Goal: Task Accomplishment & Management: Complete application form

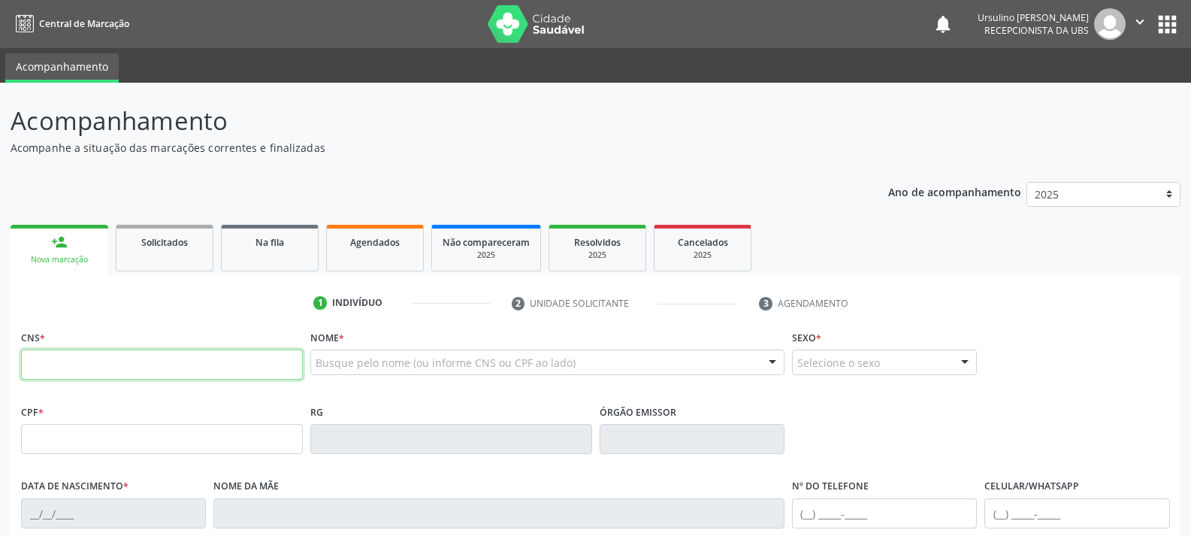
click at [128, 357] on input "text" at bounding box center [162, 364] width 282 height 30
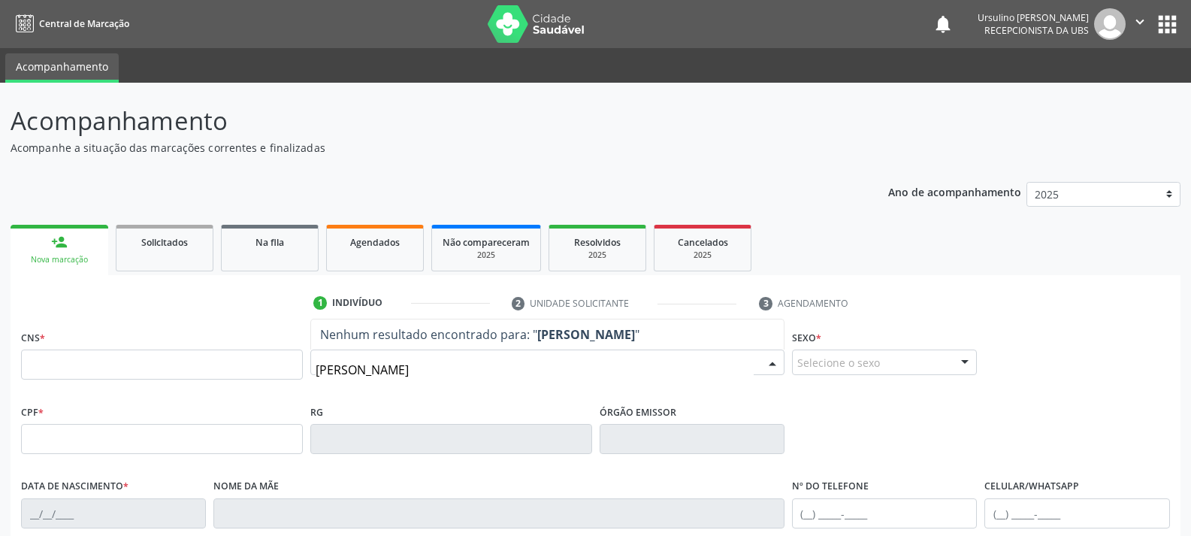
click at [485, 371] on input "[PERSON_NAME]" at bounding box center [535, 370] width 438 height 30
type input "[PERSON_NAME]"
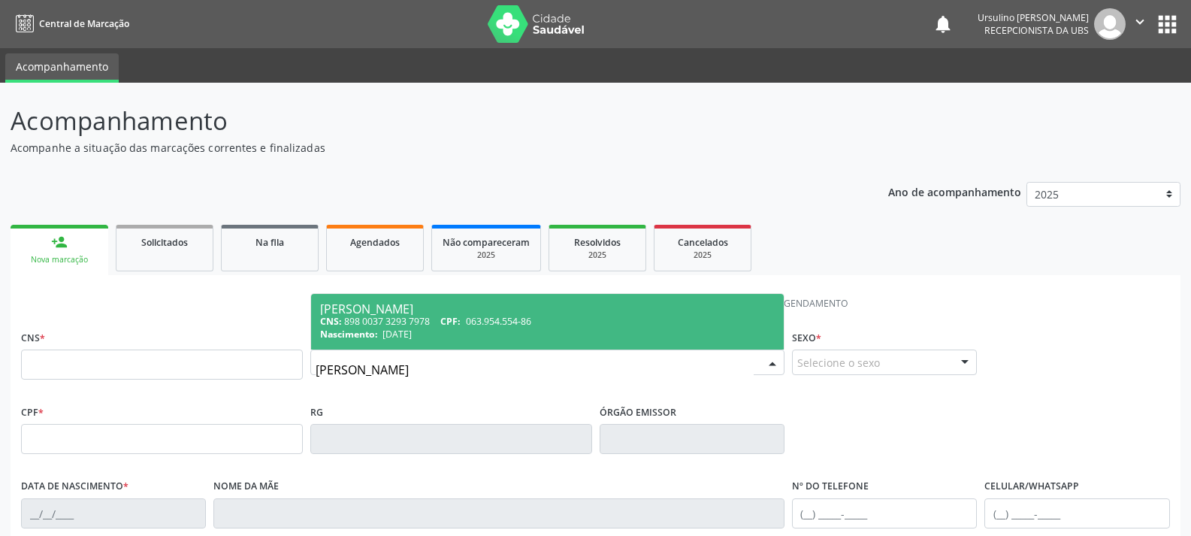
click at [491, 325] on span "063.954.554-86" at bounding box center [498, 321] width 65 height 13
type input "898 0037 3293 7978"
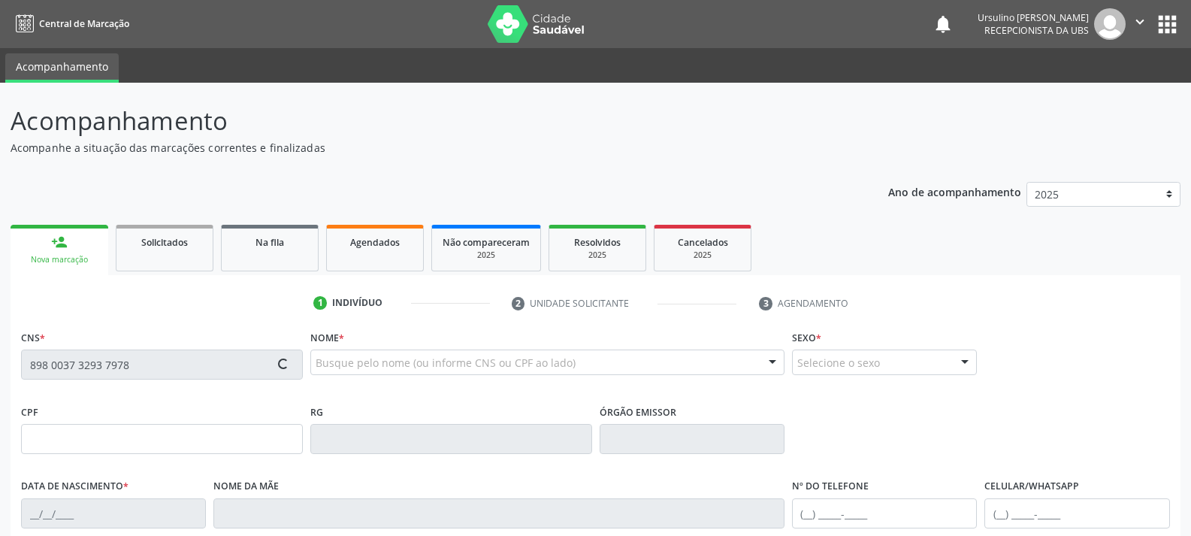
type input "063.954.554-86"
type input "[DATE]"
type input "[PERSON_NAME]"
type input "[PHONE_NUMBER]"
type input "10"
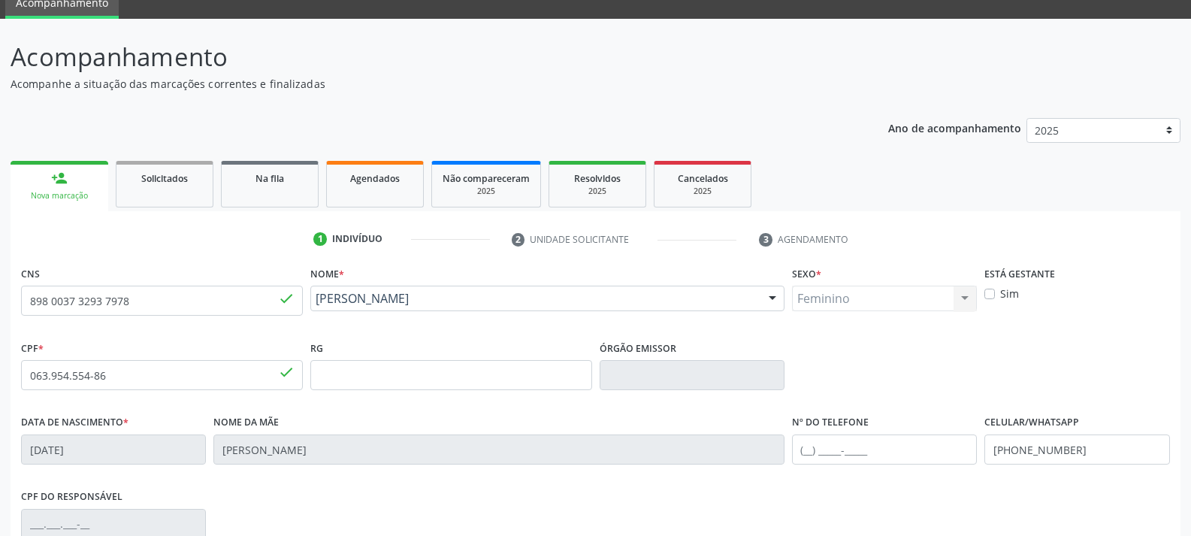
scroll to position [150, 0]
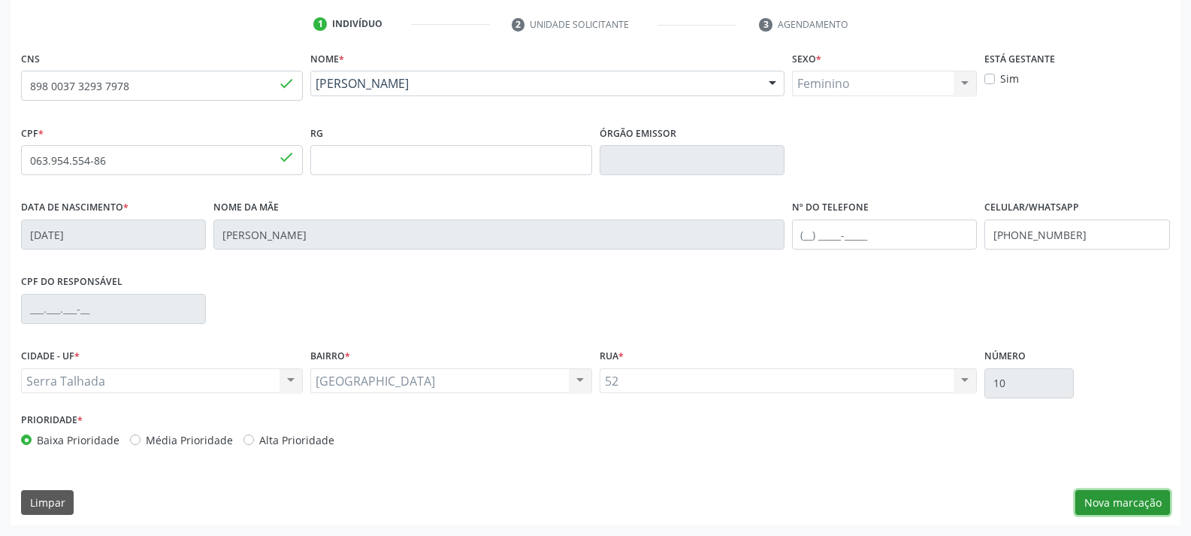
click at [1082, 492] on button "Nova marcação" at bounding box center [1122, 503] width 95 height 26
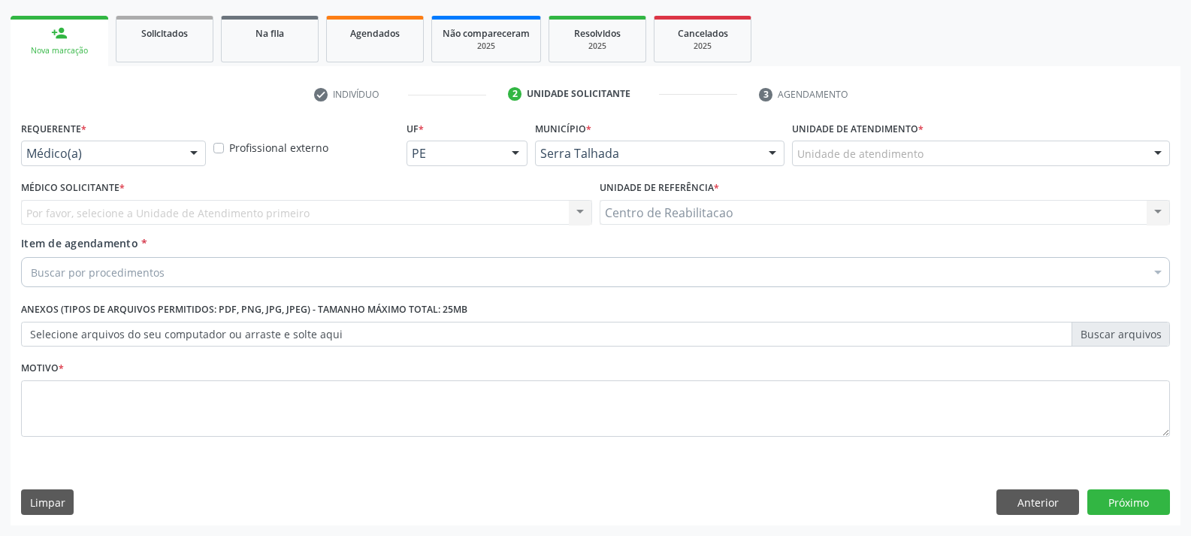
scroll to position [209, 0]
drag, startPoint x: 132, startPoint y: 156, endPoint x: 126, endPoint y: 173, distance: 18.1
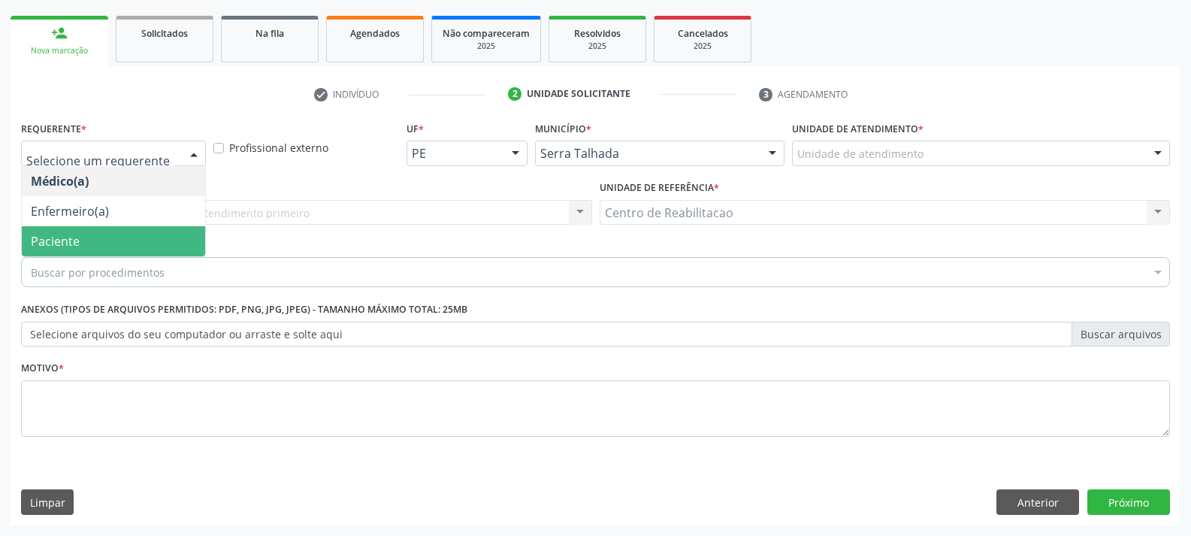
click at [122, 236] on span "Paciente" at bounding box center [113, 241] width 183 height 30
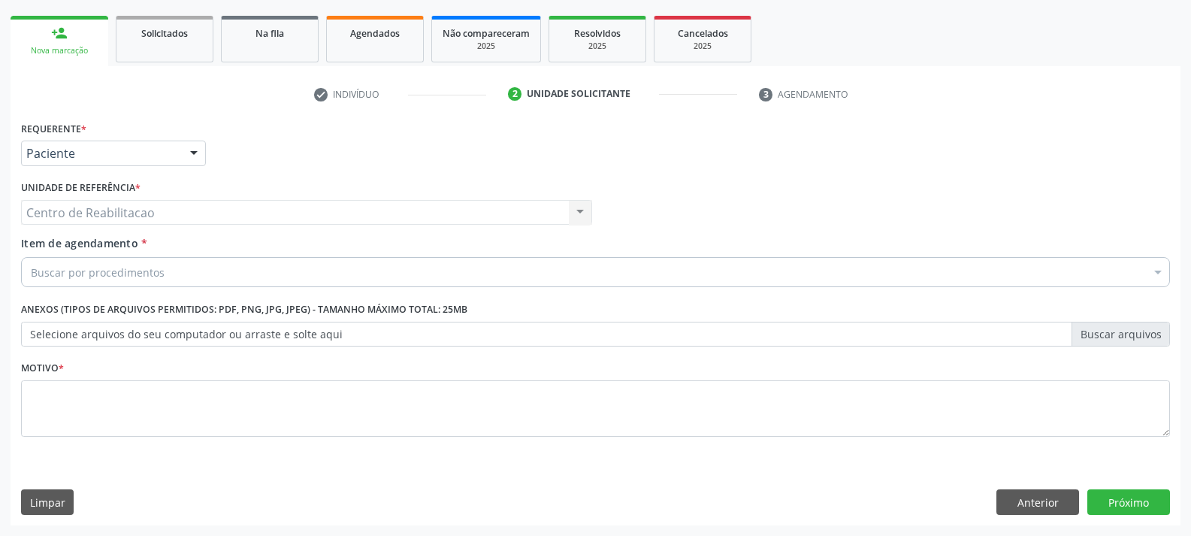
drag, startPoint x: 129, startPoint y: 266, endPoint x: 146, endPoint y: 246, distance: 26.7
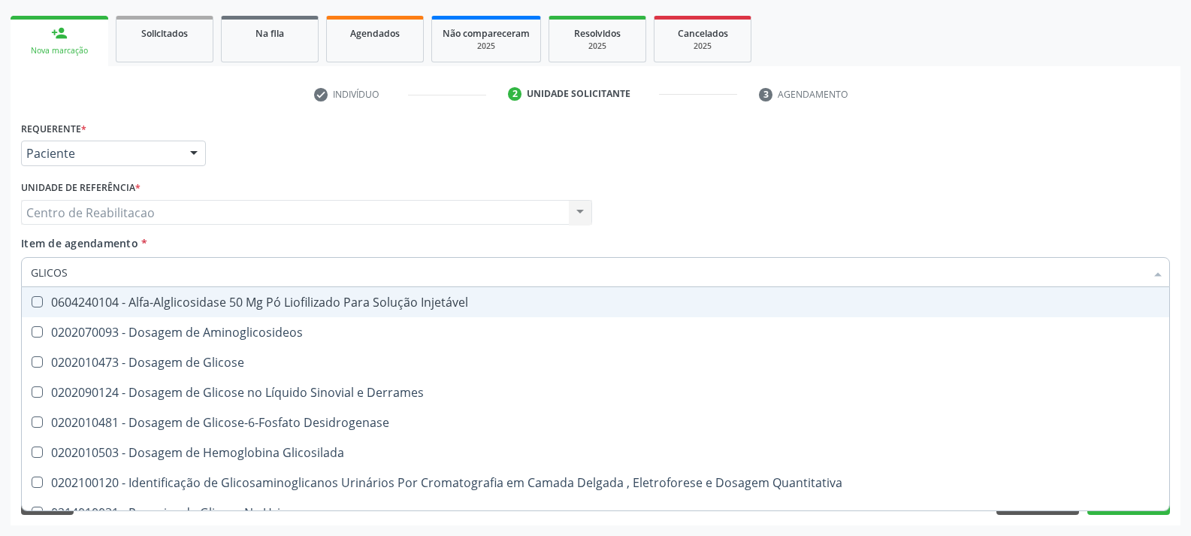
type input "GLICOSE"
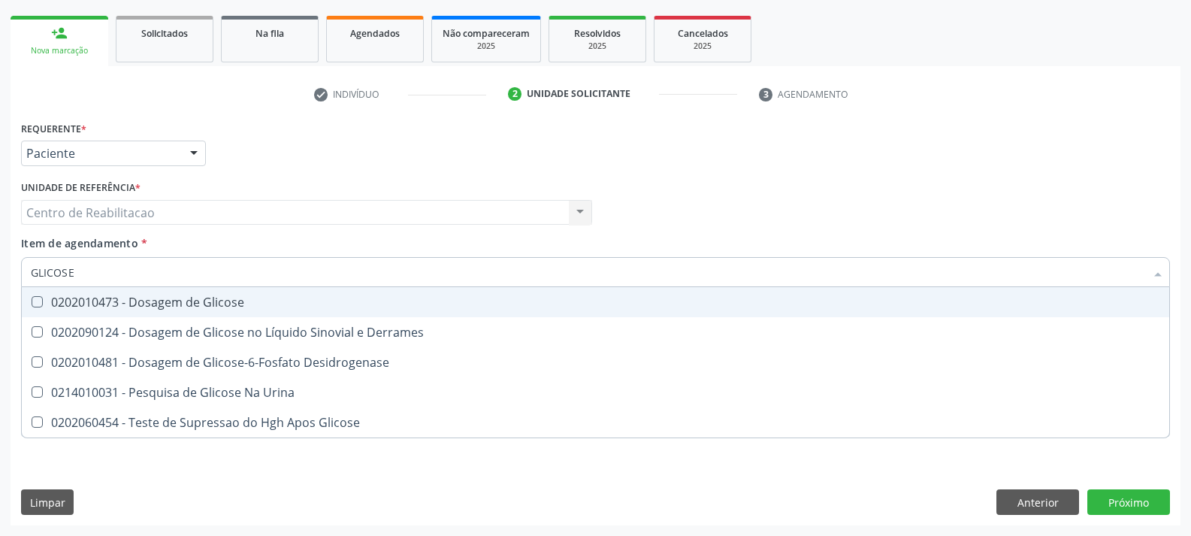
click at [271, 307] on div "0202010473 - Dosagem de Glicose" at bounding box center [596, 302] width 1130 height 12
checkbox Glicose "true"
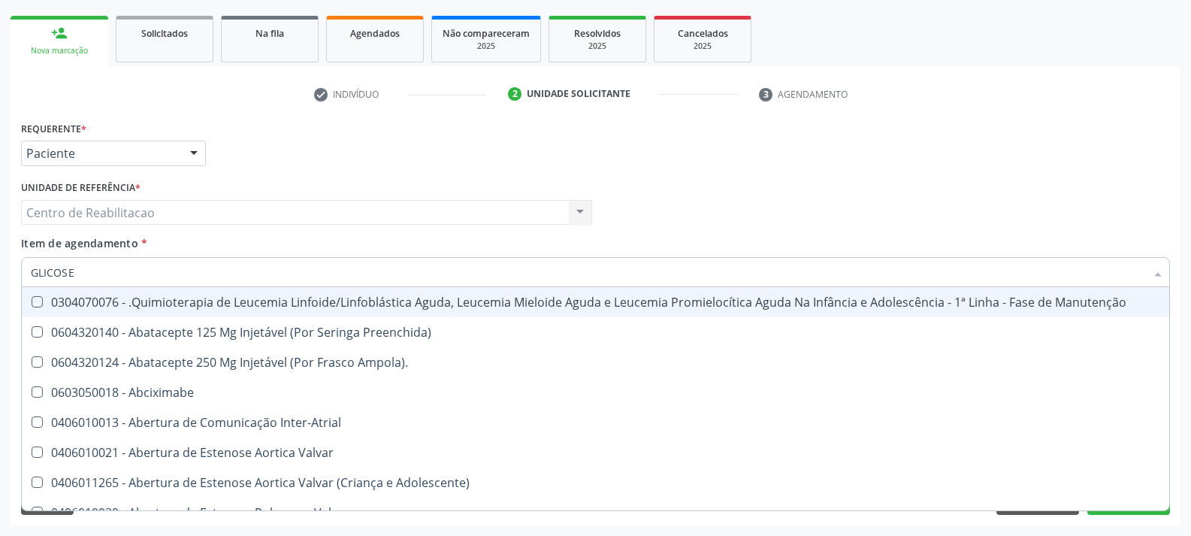
type input "A"
checkbox Manutenção "false"
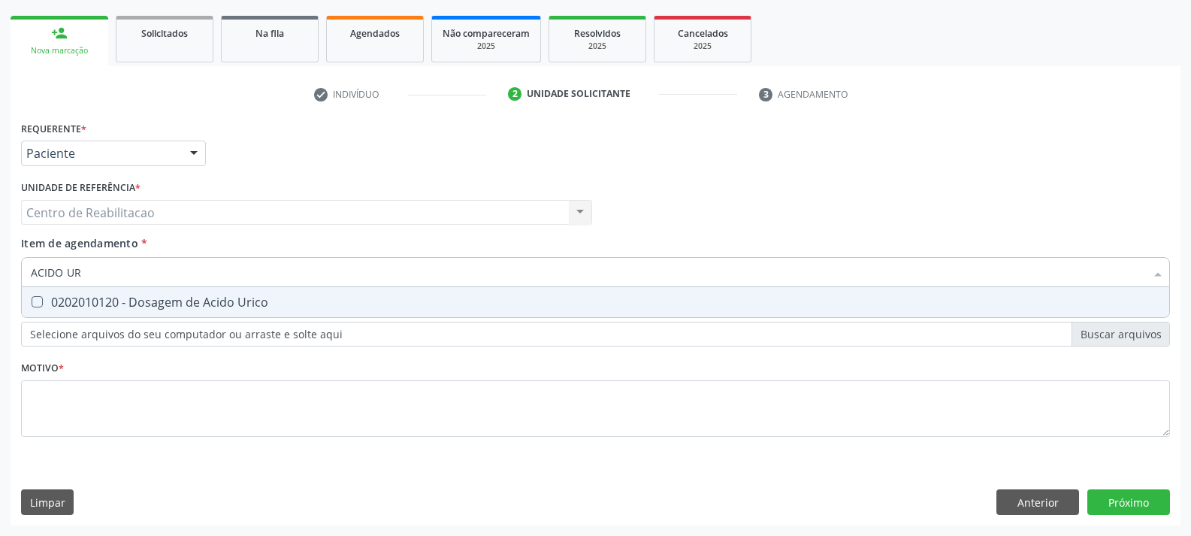
type input "ACIDO URI"
click at [272, 305] on div "0202010120 - Dosagem de Acido Urico" at bounding box center [596, 302] width 1130 height 12
checkbox Urico "true"
type input "C"
checkbox Urico "false"
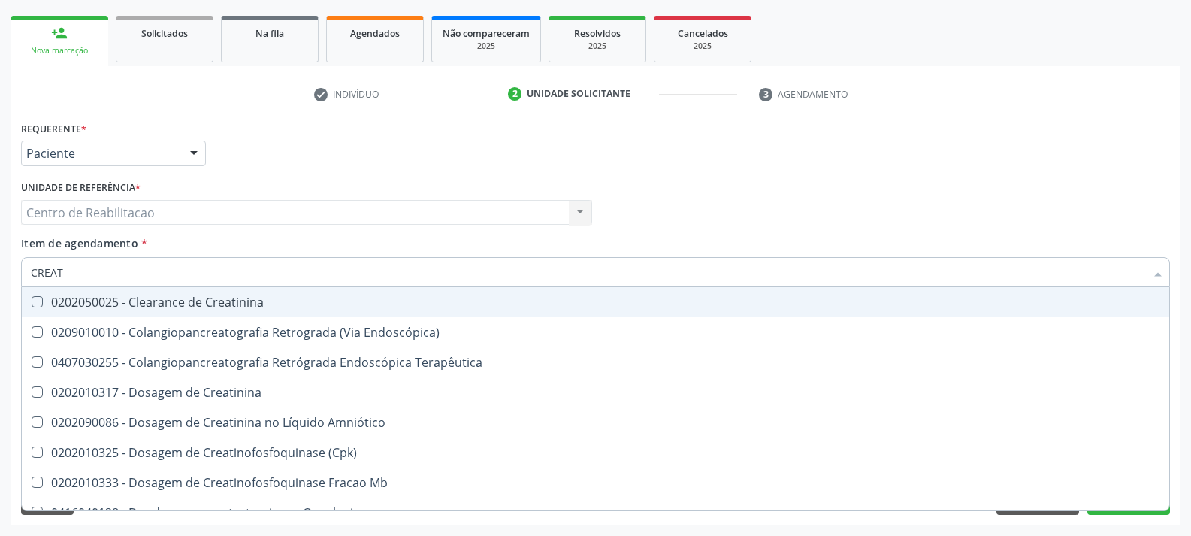
type input "CREATI"
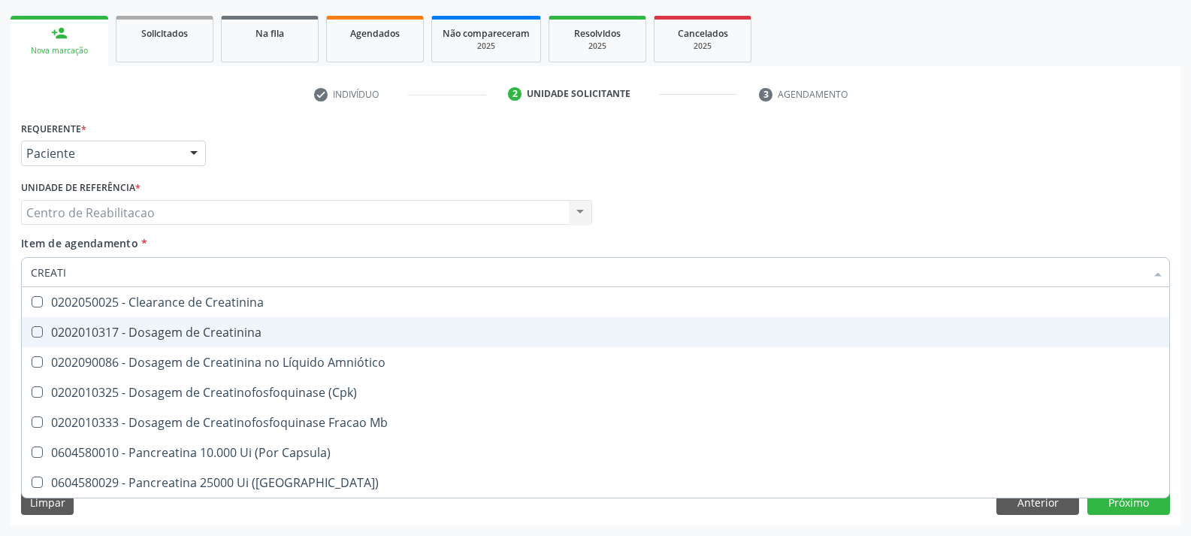
click at [307, 320] on span "0202010317 - Dosagem de Creatinina" at bounding box center [596, 332] width 1148 height 30
checkbox Creatinina "true"
type input "URE"
checkbox Creatinina "false"
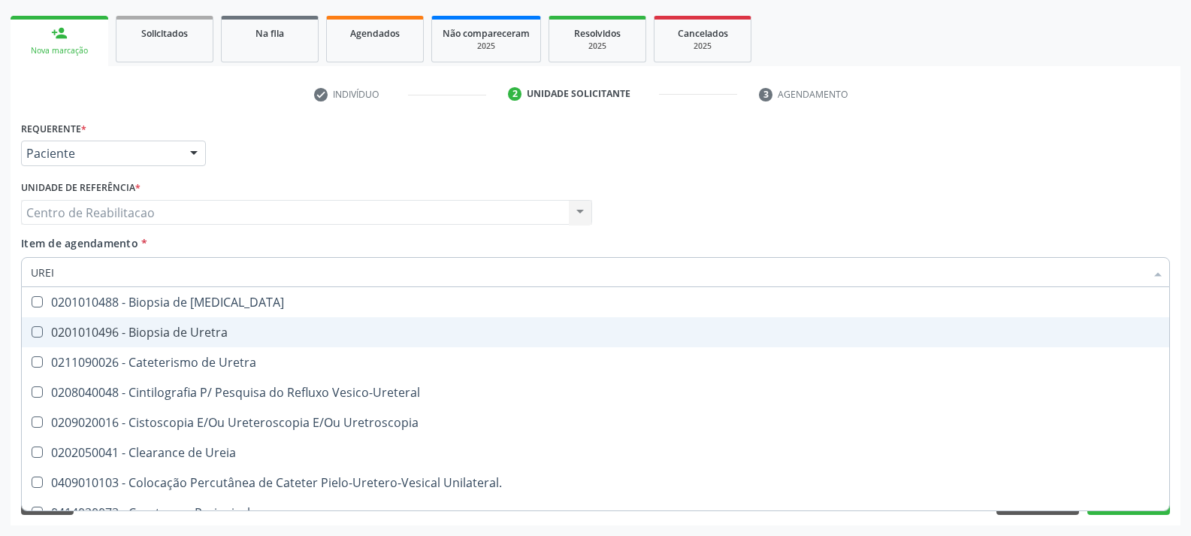
type input "UREIA"
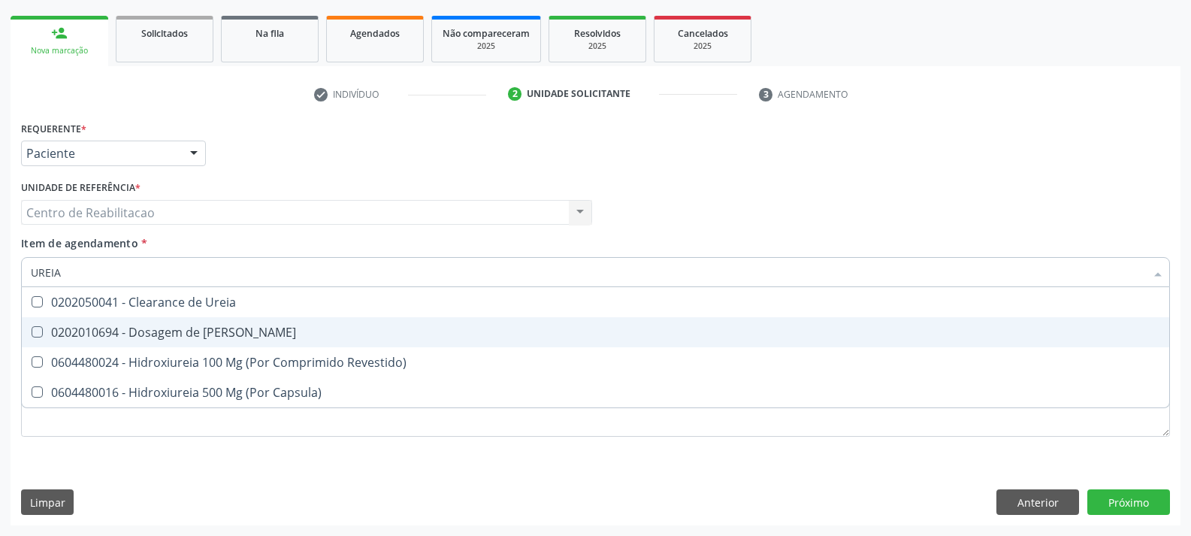
click at [307, 320] on span "0202010694 - Dosagem de [PERSON_NAME]" at bounding box center [596, 332] width 1148 height 30
checkbox Ureia "true"
type input "C"
checkbox Ureia "false"
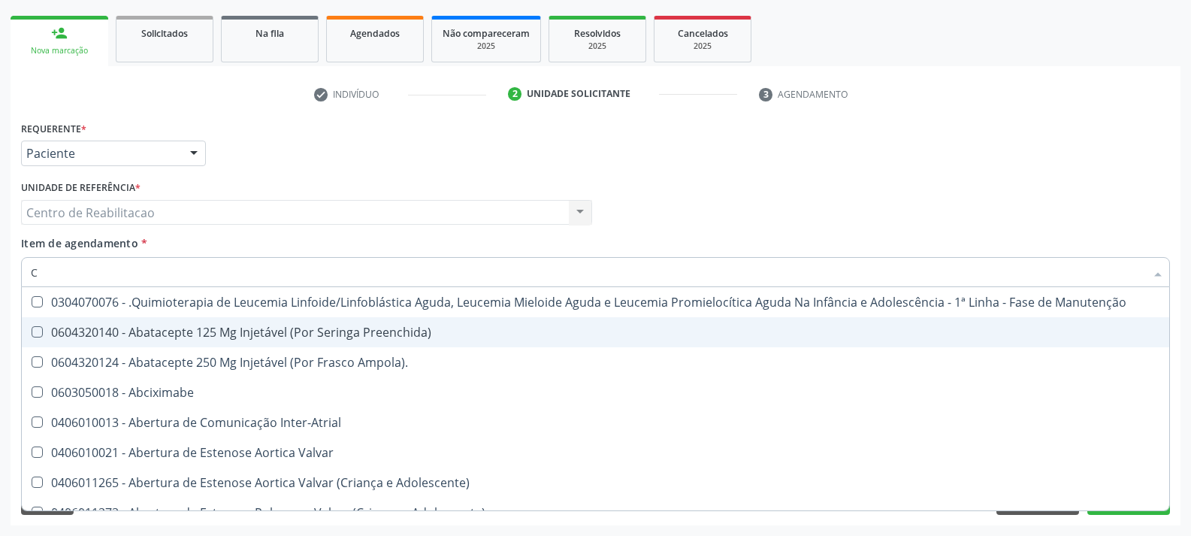
type input "CO"
checkbox Único "true"
checkbox Creatinina "true"
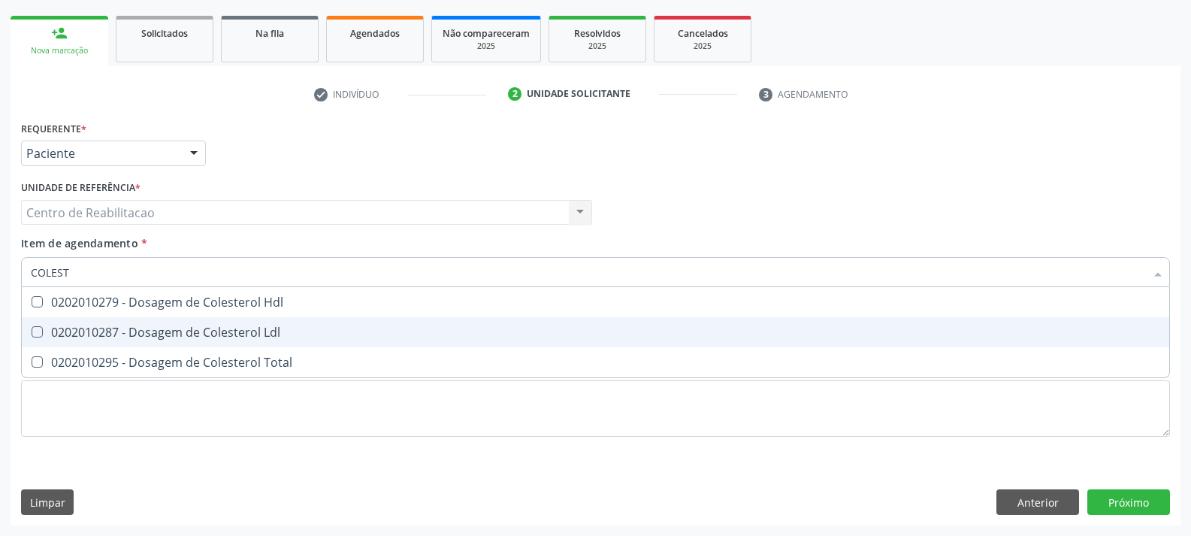
type input "COLESTE"
click at [307, 320] on span "0202010287 - Dosagem de Colesterol Ldl" at bounding box center [596, 332] width 1148 height 30
checkbox Ldl "true"
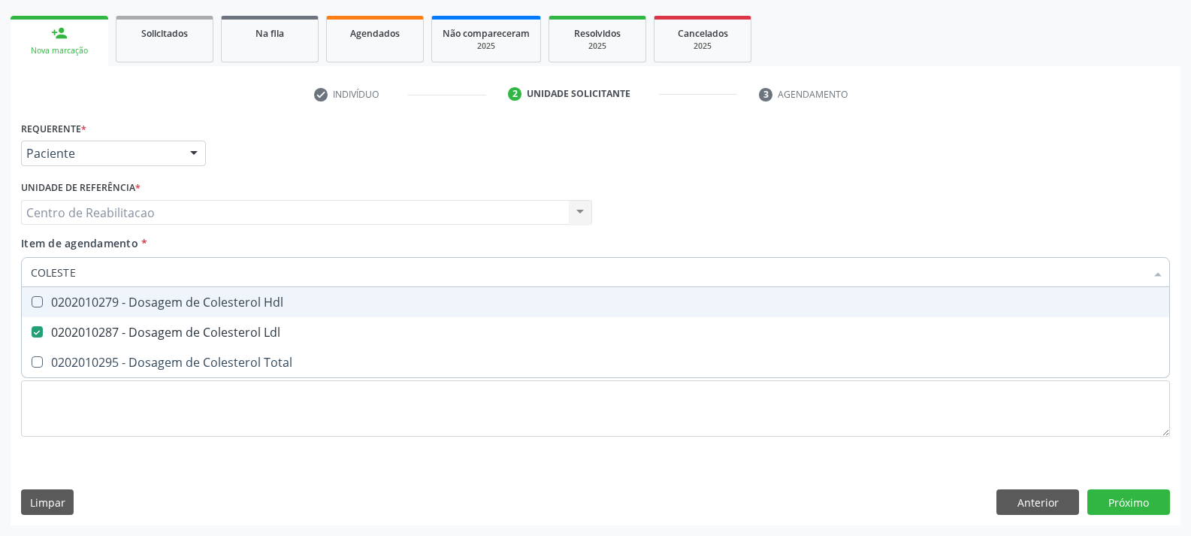
click at [300, 308] on div "0202010279 - Dosagem de Colesterol Hdl" at bounding box center [596, 302] width 1130 height 12
checkbox Hdl "true"
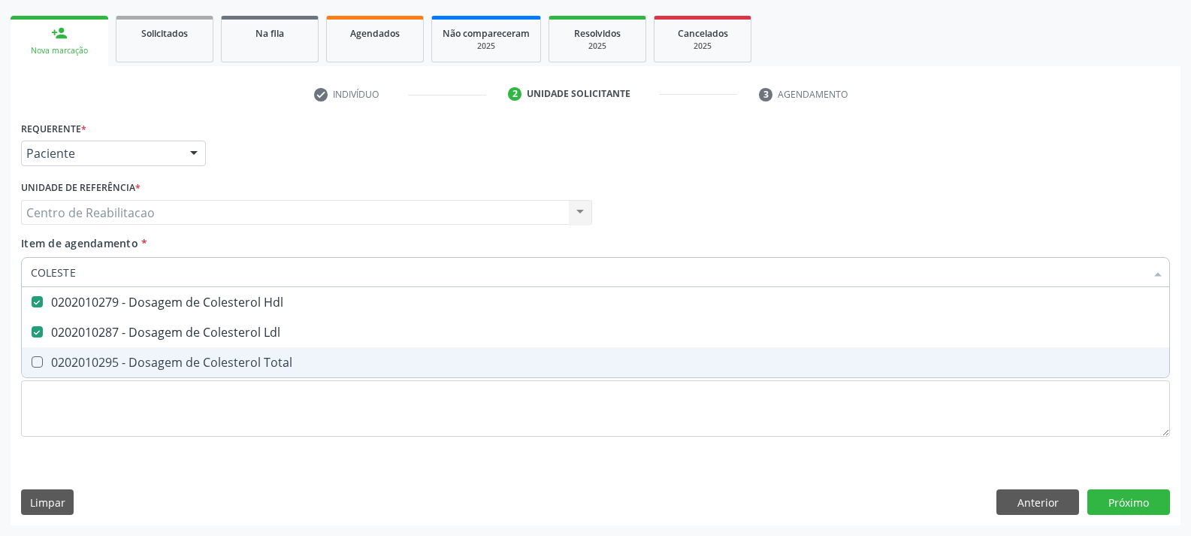
click at [304, 351] on span "0202010295 - Dosagem de Colesterol Total" at bounding box center [596, 362] width 1148 height 30
checkbox Total "true"
type input "T"
checkbox Hdl "false"
checkbox Ldl "false"
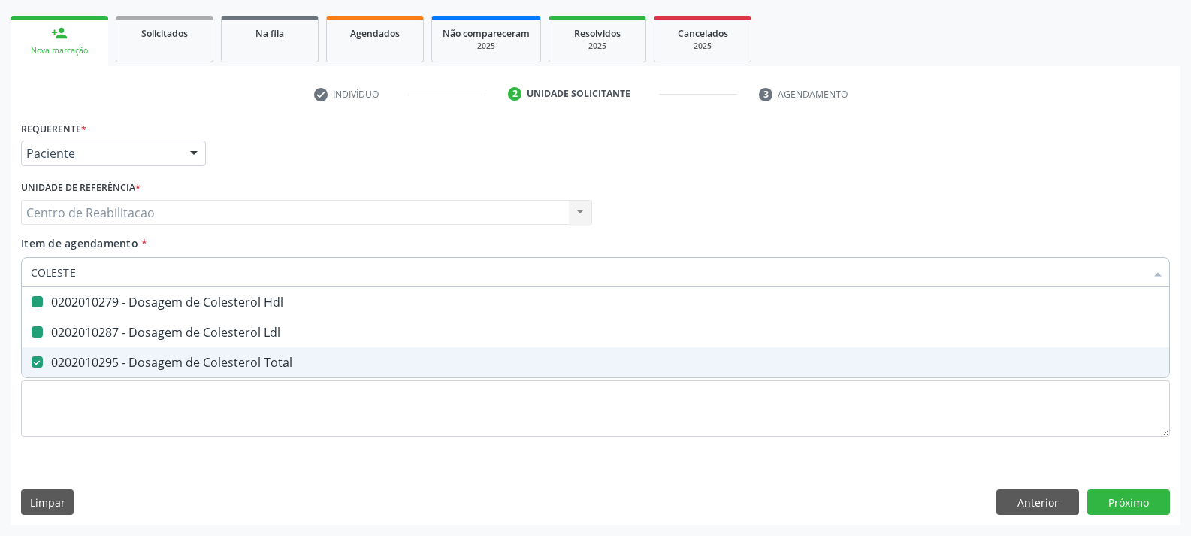
checkbox Total "false"
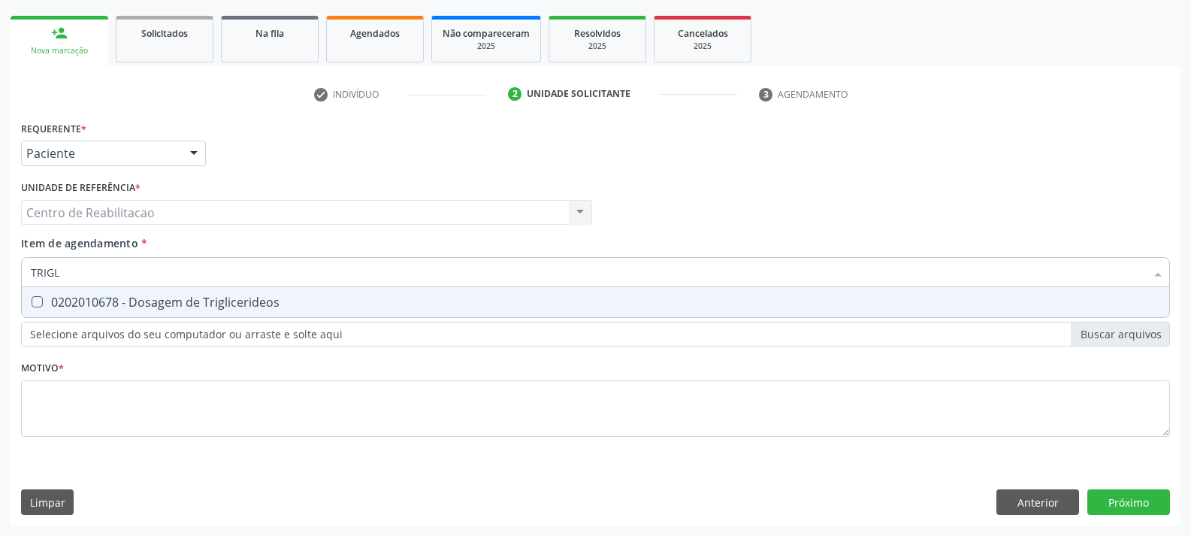
type input "TRIGLI"
click at [256, 304] on div "0202010678 - Dosagem de Triglicerideos" at bounding box center [596, 302] width 1130 height 12
checkbox Triglicerideos "true"
type input "GL"
checkbox Triglicerideos "false"
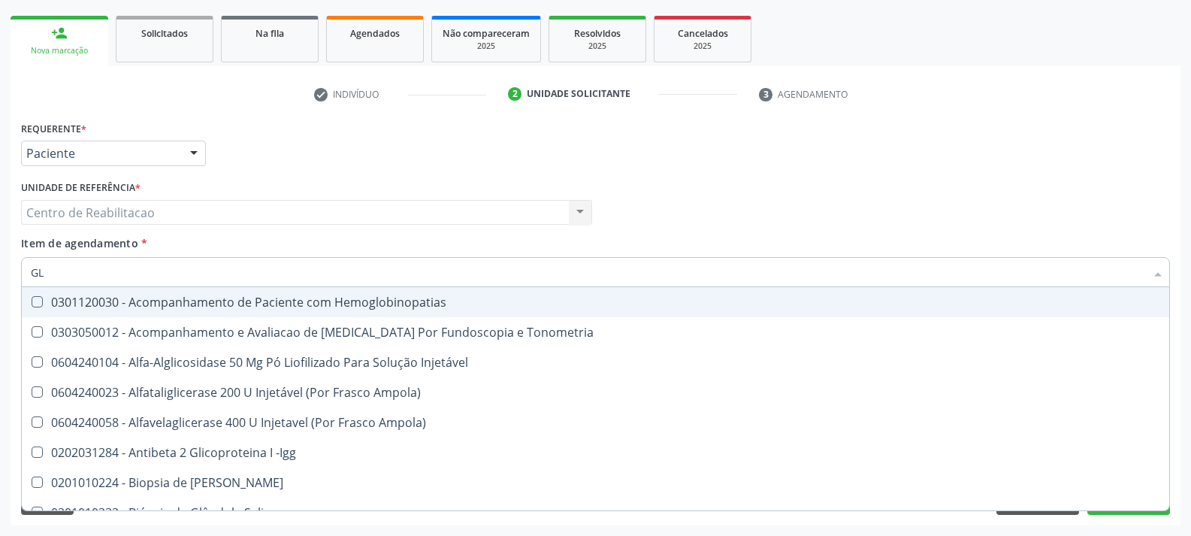
type input "GLI"
checkbox \(Confirmatorio\) "true"
checkbox Glomerular "true"
type input "GLIC"
checkbox Campimetria\) "true"
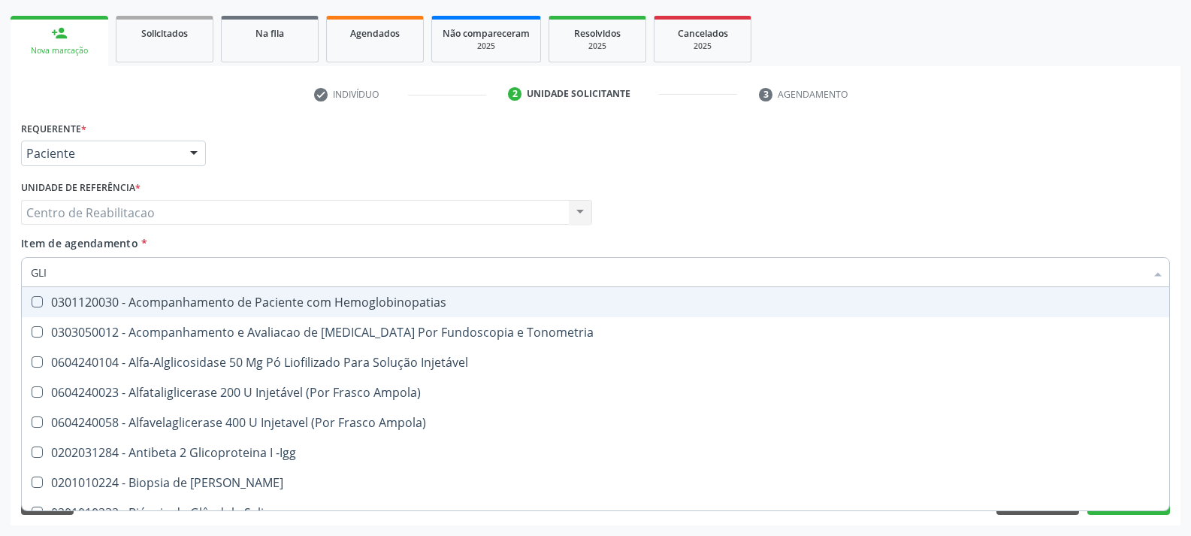
checkbox \(Confirmatorio\) "false"
checkbox Tardio\) "true"
checkbox Glomerular "false"
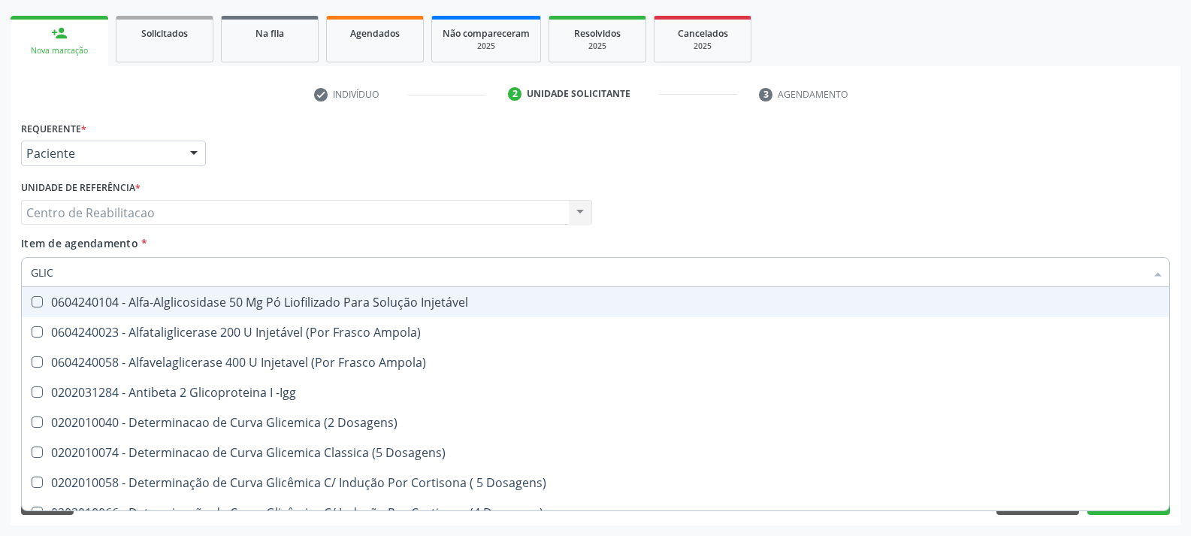
type input "GLICO"
checkbox Dosagens\) "true"
checkbox Glicose "false"
type input "GLICOS"
checkbox Ampola\) "true"
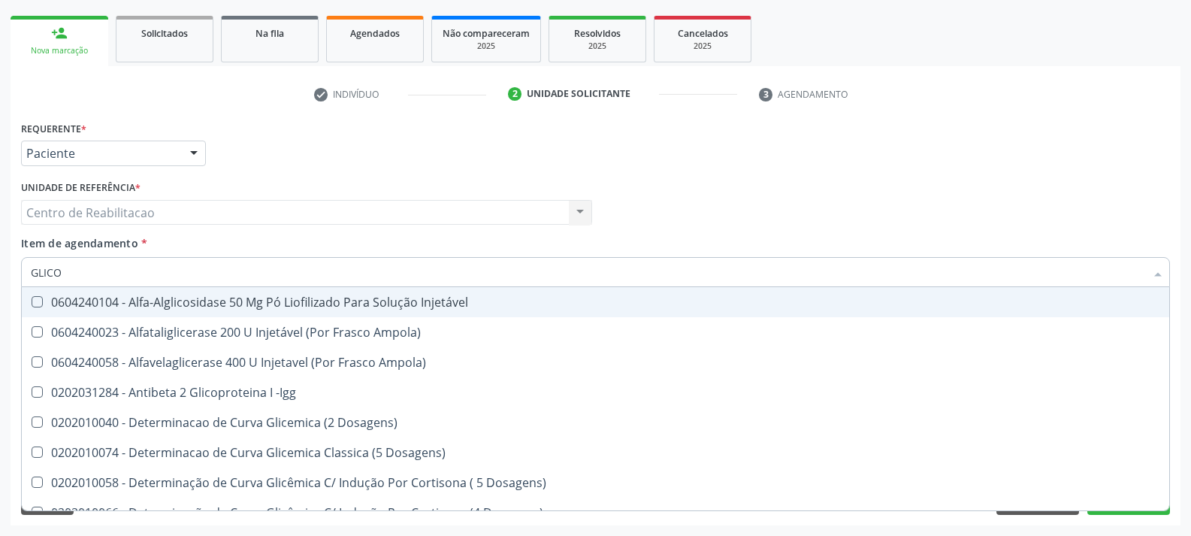
checkbox Dosagens\) "false"
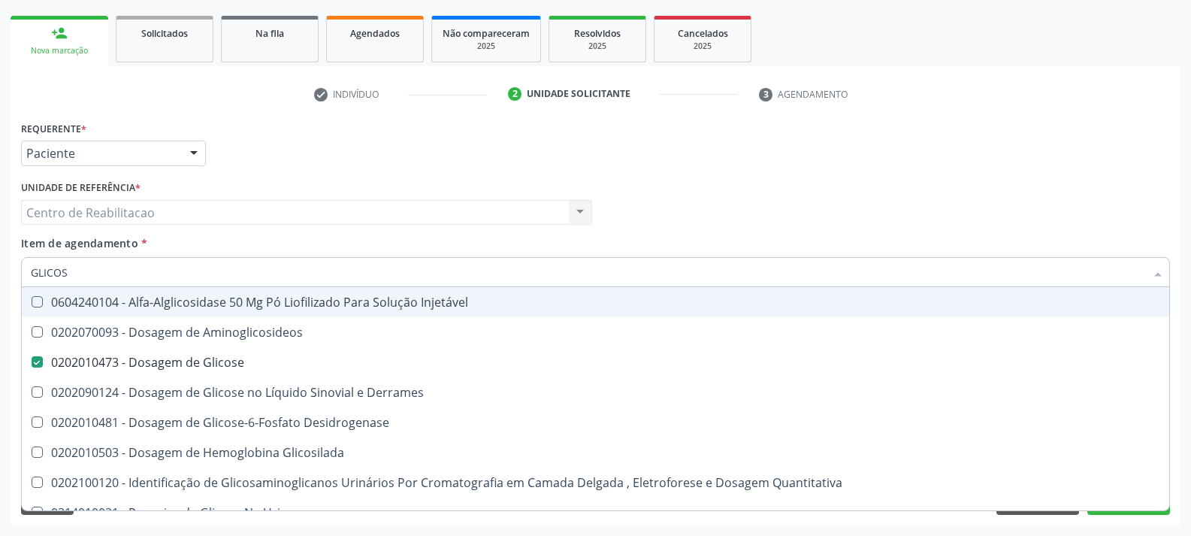
type input "GLICOSI"
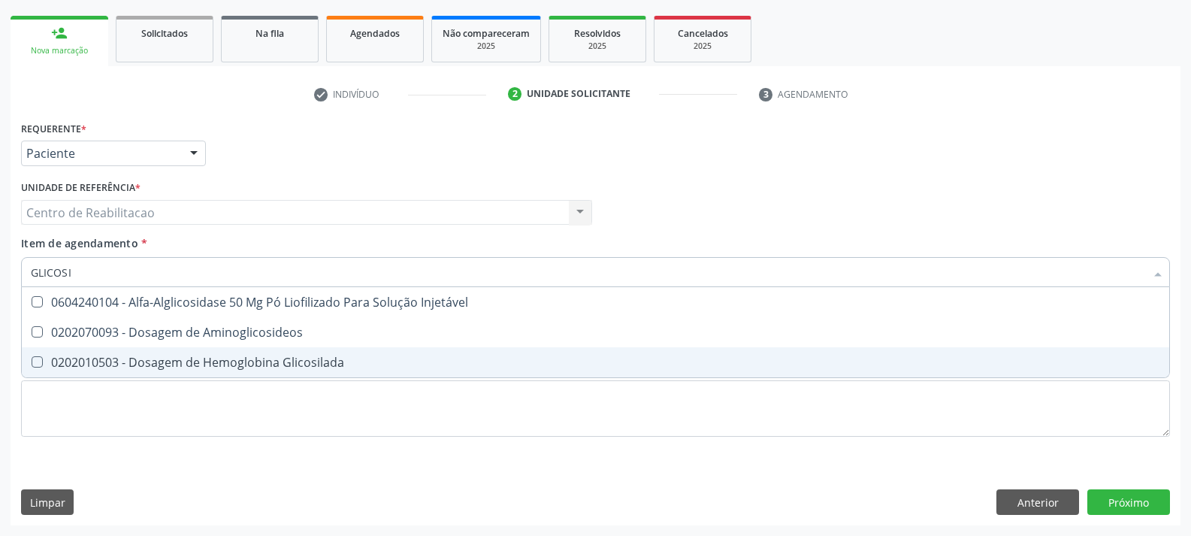
click at [309, 362] on div "0202010503 - Dosagem de Hemoglobina Glicosilada" at bounding box center [596, 362] width 1130 height 12
checkbox Glicosilada "true"
type input "HE"
checkbox Glicosilada "false"
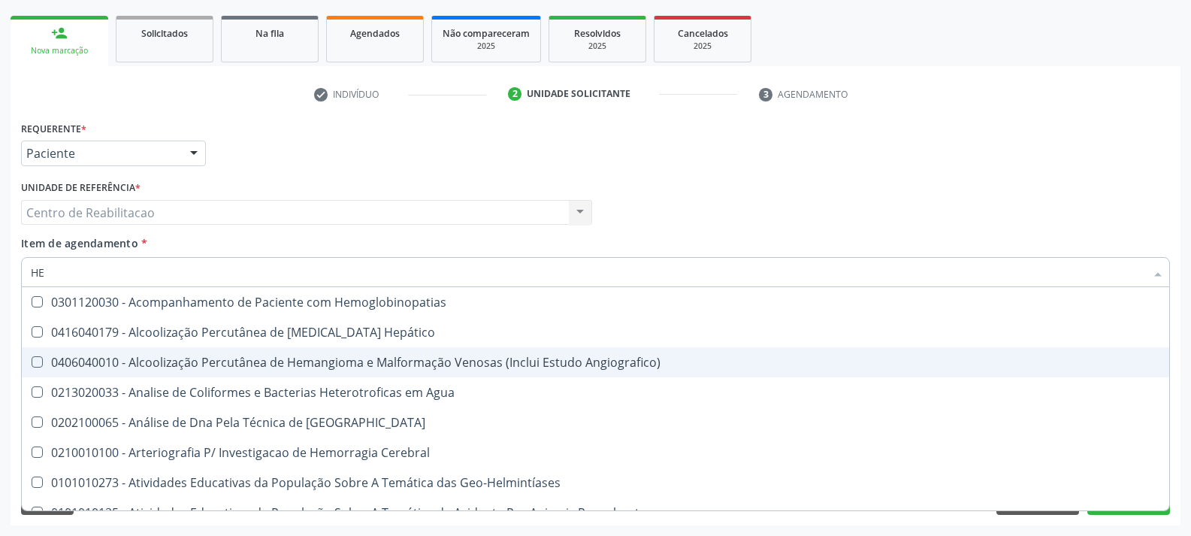
type input "HEM"
checkbox \(Qualitativo\) "true"
checkbox Glicosilada "false"
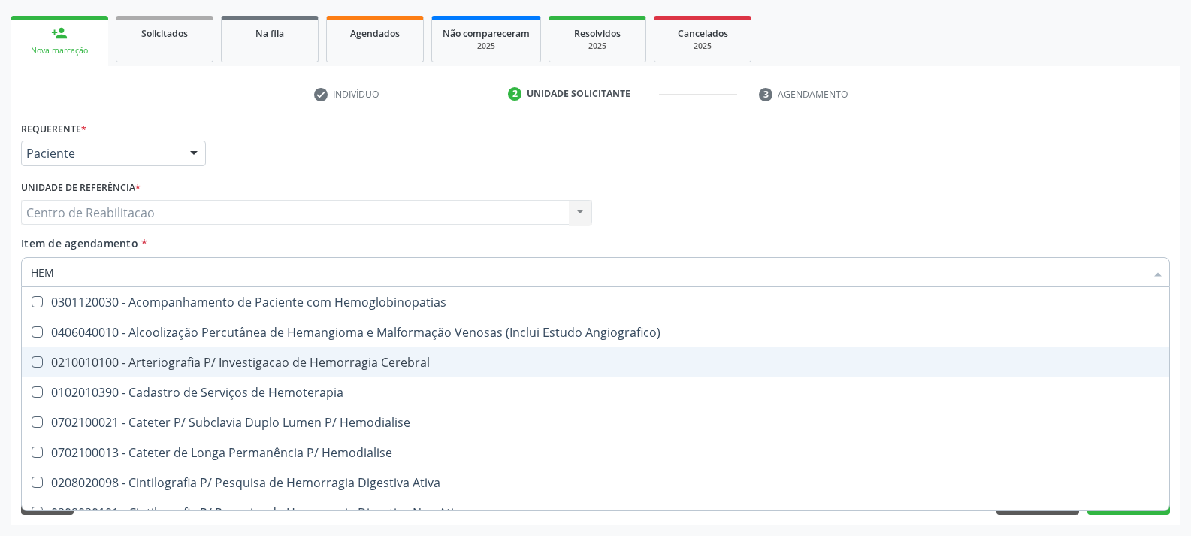
type input "HEMO"
checkbox Hemacias "true"
checkbox Glicosilada "false"
type input "HEMOG"
checkbox Oncologia "true"
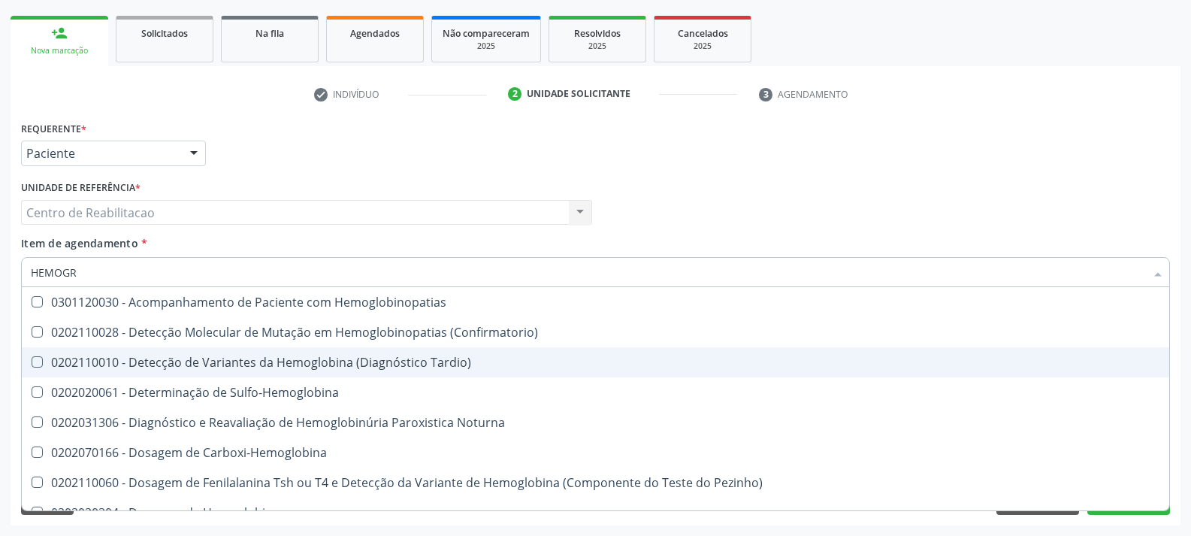
type input "HEMOGRA"
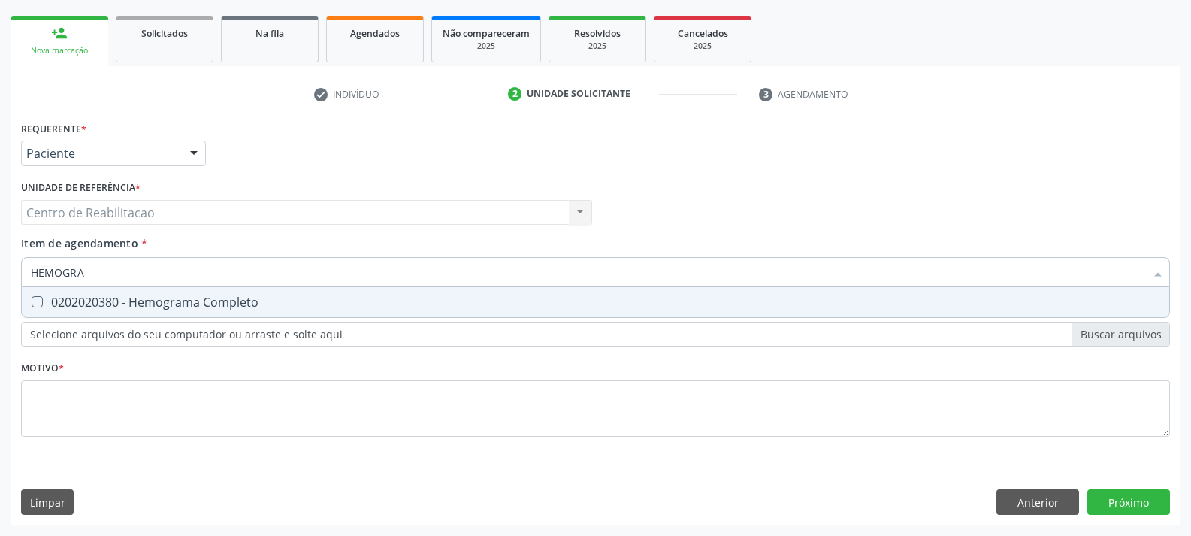
click at [307, 303] on div "0202020380 - Hemograma Completo" at bounding box center [596, 302] width 1130 height 12
checkbox Completo "true"
type input "L"
checkbox Completo "false"
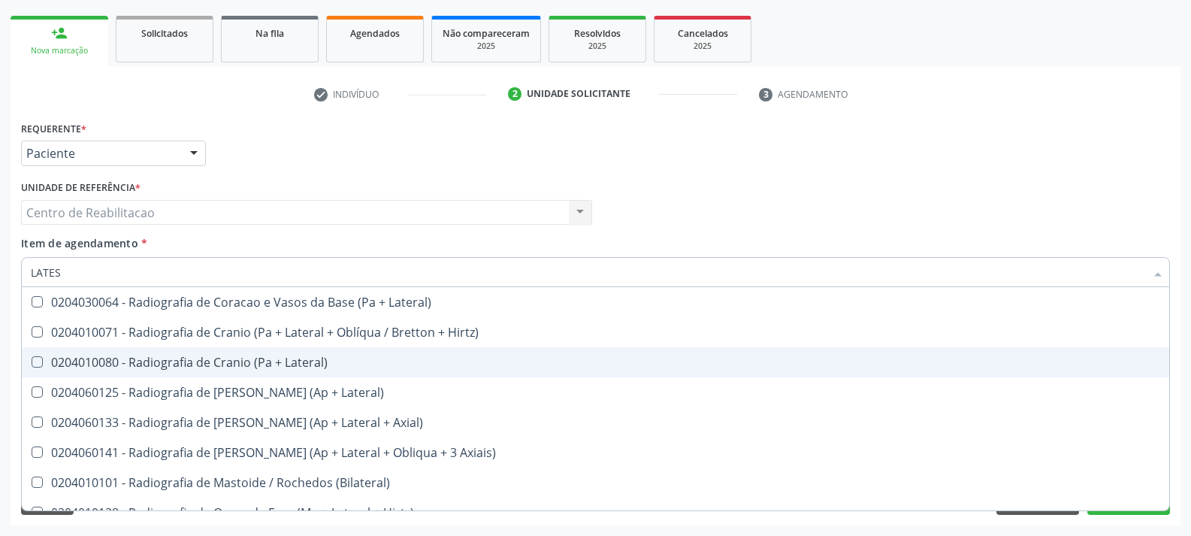
scroll to position [0, 0]
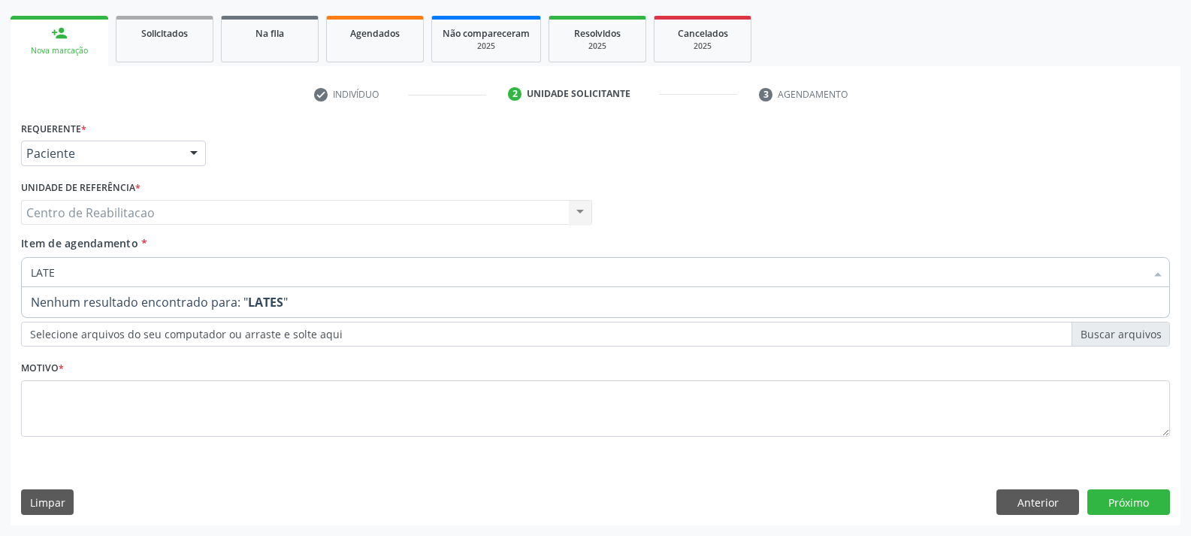
type input "LATEX"
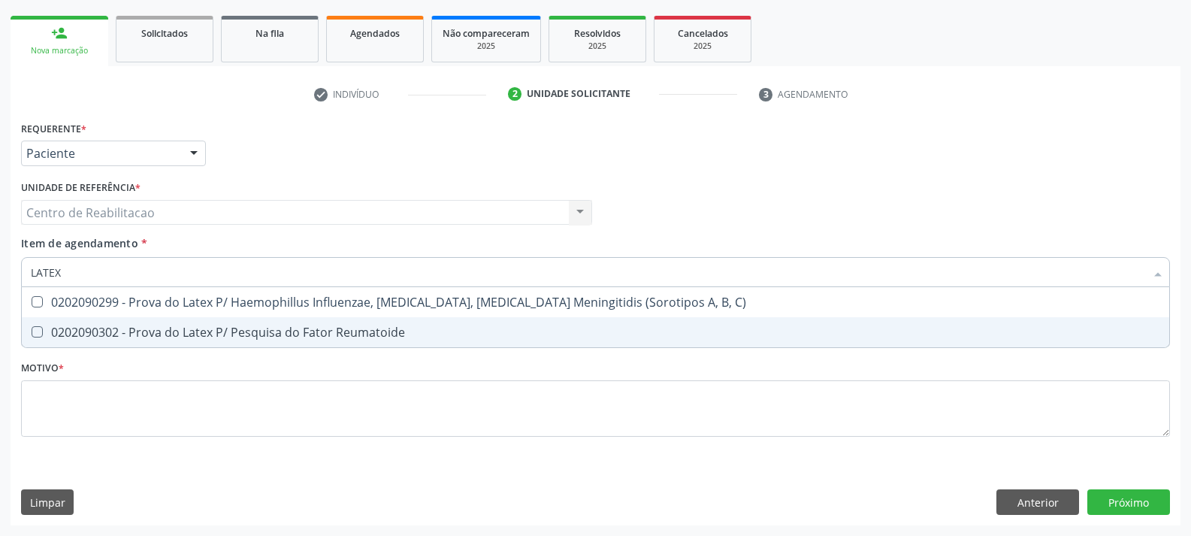
click at [453, 331] on div "0202090302 - Prova do Latex P/ Pesquisa do Fator Reumatoide" at bounding box center [596, 332] width 1130 height 12
checkbox Reumatoide "true"
type input "T4"
checkbox Reumatoide "false"
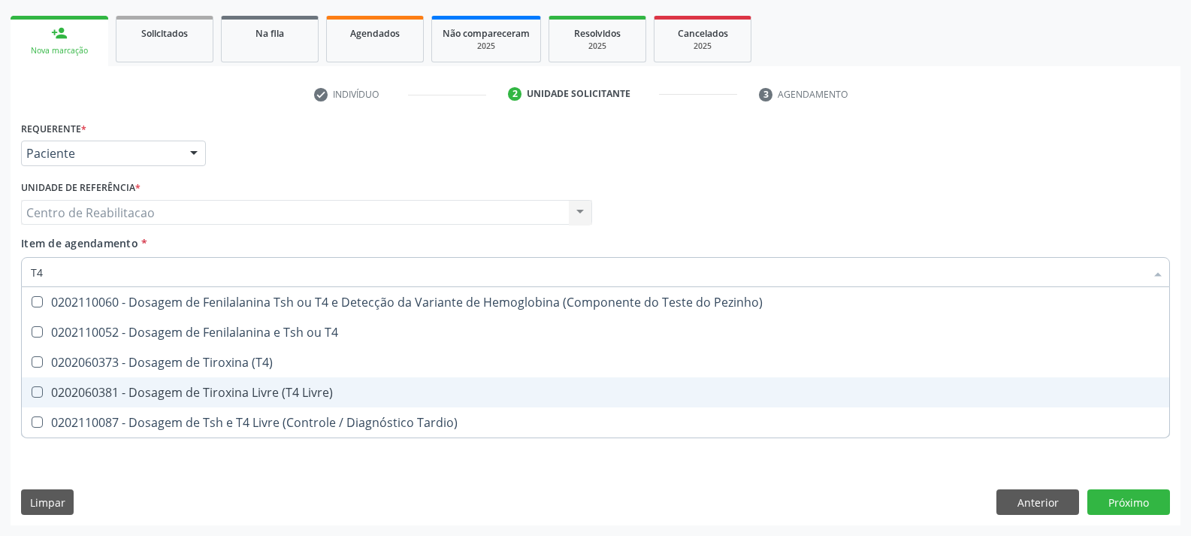
click at [351, 387] on div "0202060381 - Dosagem de Tiroxina Livre (T4 Livre)" at bounding box center [596, 392] width 1130 height 12
checkbox Livre\) "true"
type input "T"
checkbox Livre\) "false"
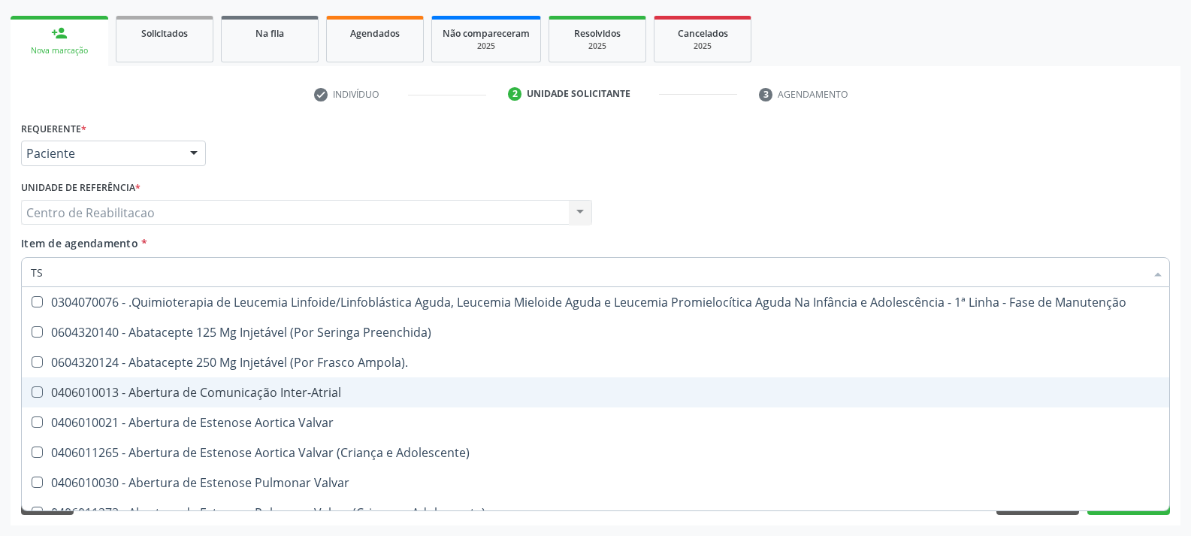
type input "TSH"
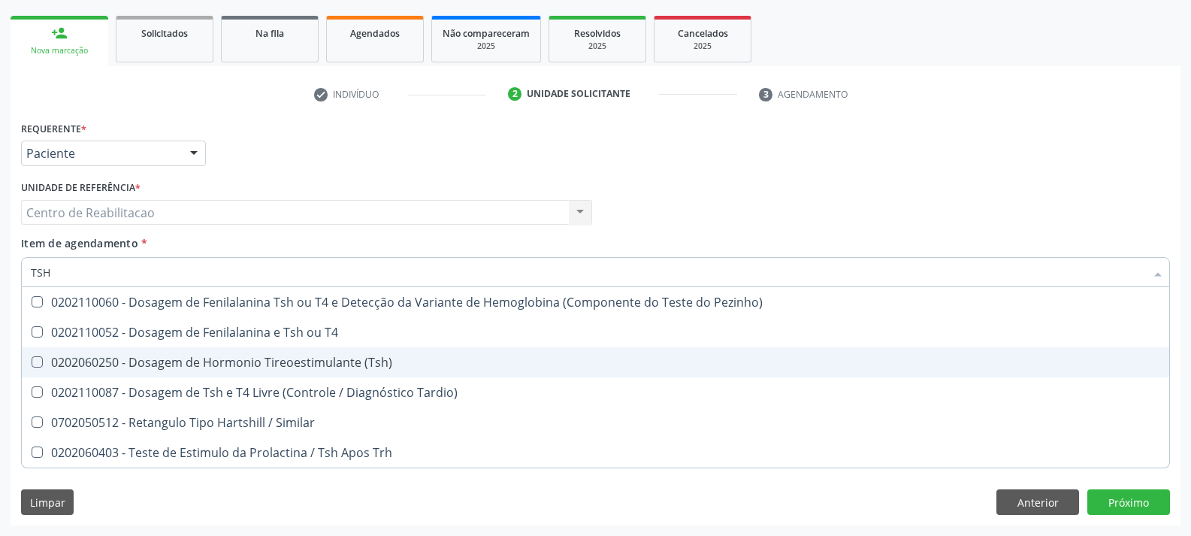
click at [304, 367] on div "0202060250 - Dosagem de Hormonio Tireoestimulante (Tsh)" at bounding box center [596, 362] width 1130 height 12
checkbox \(Tsh\) "true"
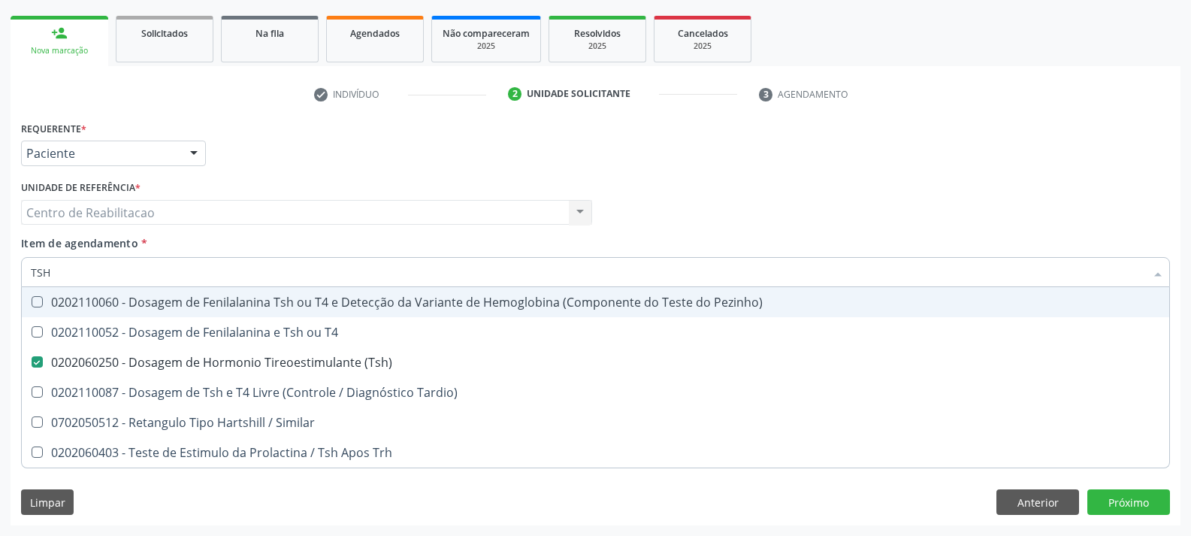
click at [242, 265] on input "TSH" at bounding box center [588, 272] width 1115 height 30
type input "T"
checkbox \(Tsh\) "false"
type input "TG"
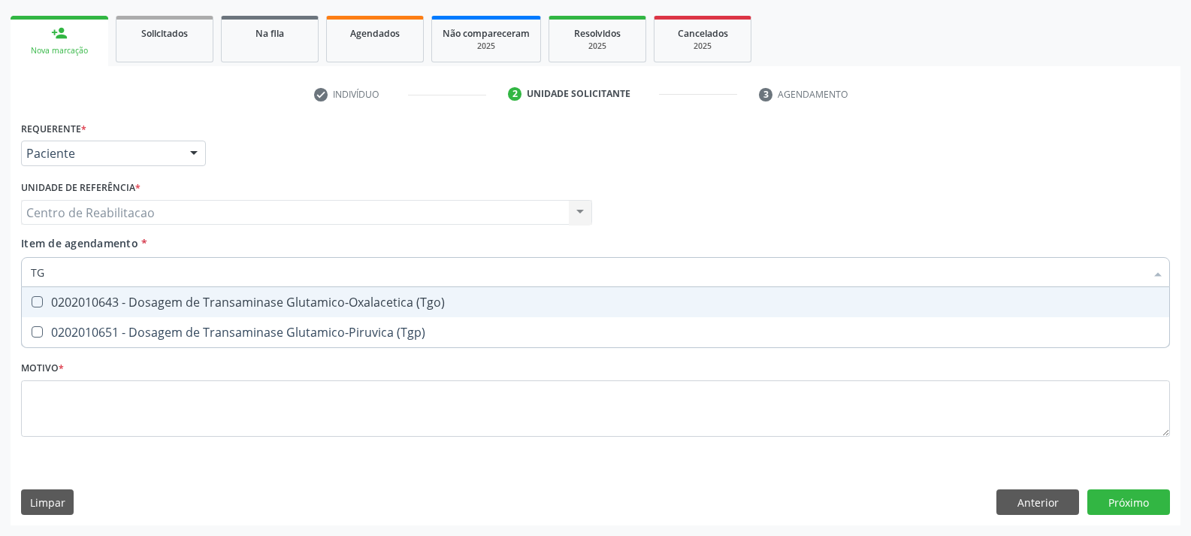
drag, startPoint x: 305, startPoint y: 303, endPoint x: 308, endPoint y: 315, distance: 12.4
click at [306, 304] on div "0202010643 - Dosagem de Transaminase Glutamico-Oxalacetica (Tgo)" at bounding box center [596, 302] width 1130 height 12
checkbox \(Tgo\) "true"
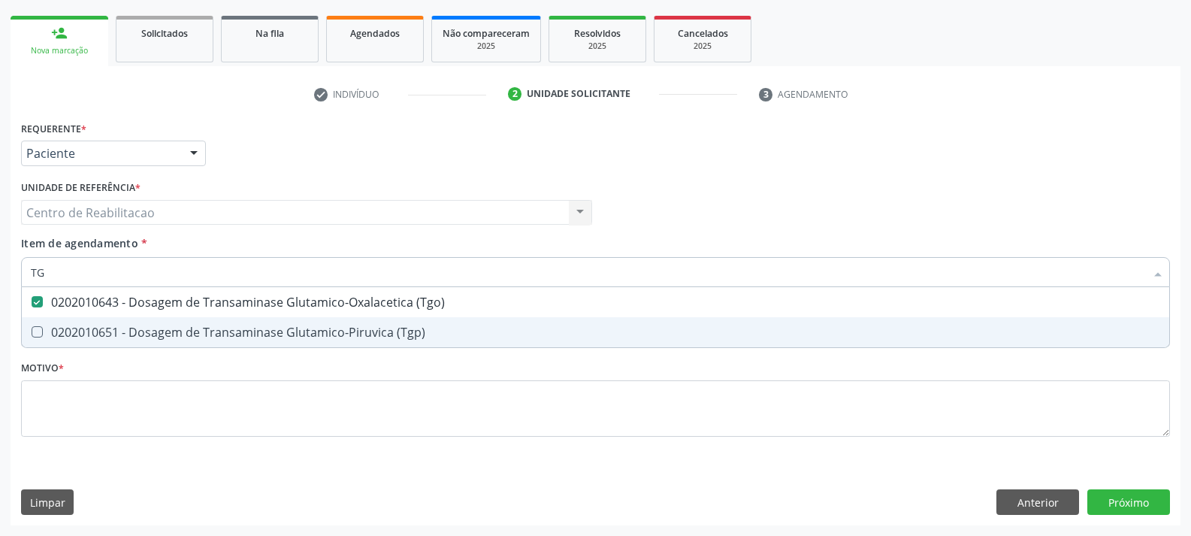
click at [311, 326] on div "0202010651 - Dosagem de Transaminase Glutamico-Piruvica (Tgp)" at bounding box center [596, 332] width 1130 height 12
checkbox \(Tgp\) "true"
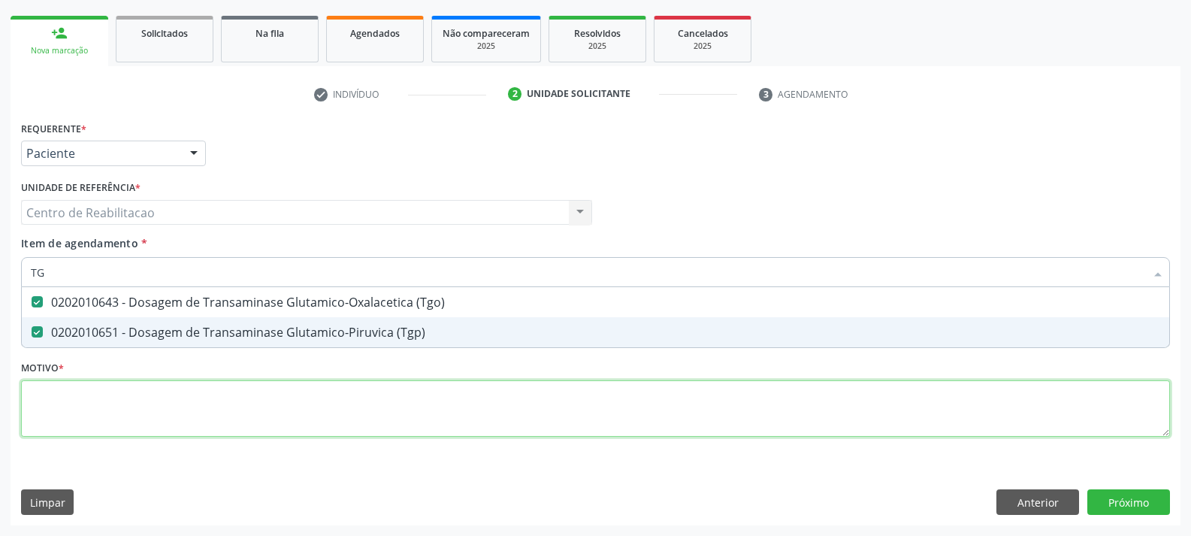
click at [257, 404] on div "Requerente * Paciente Médico(a) Enfermeiro(a) Paciente Nenhum resultado encontr…" at bounding box center [595, 287] width 1149 height 340
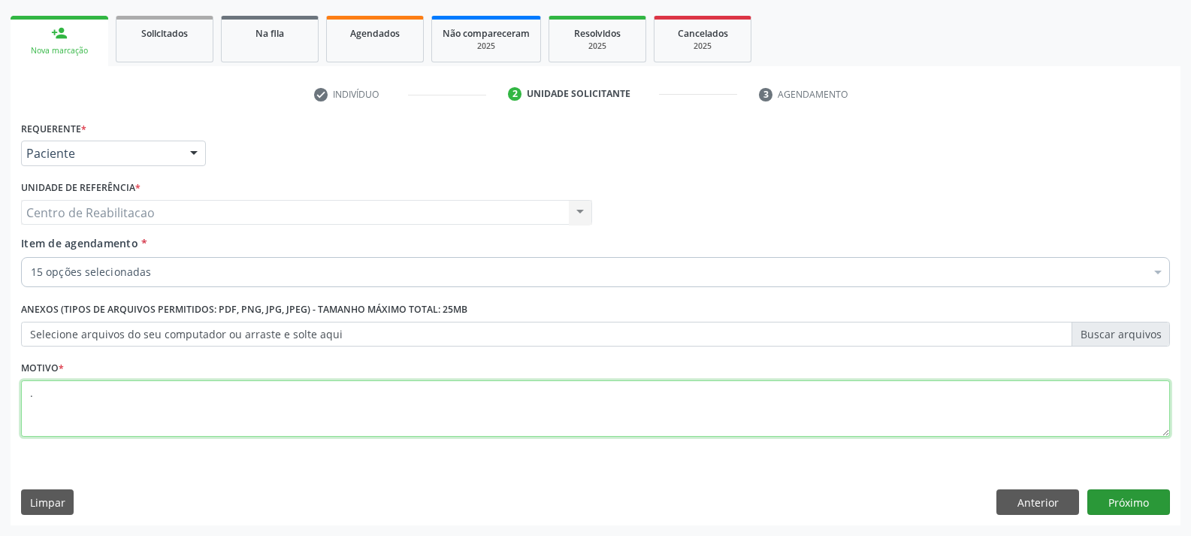
type textarea "."
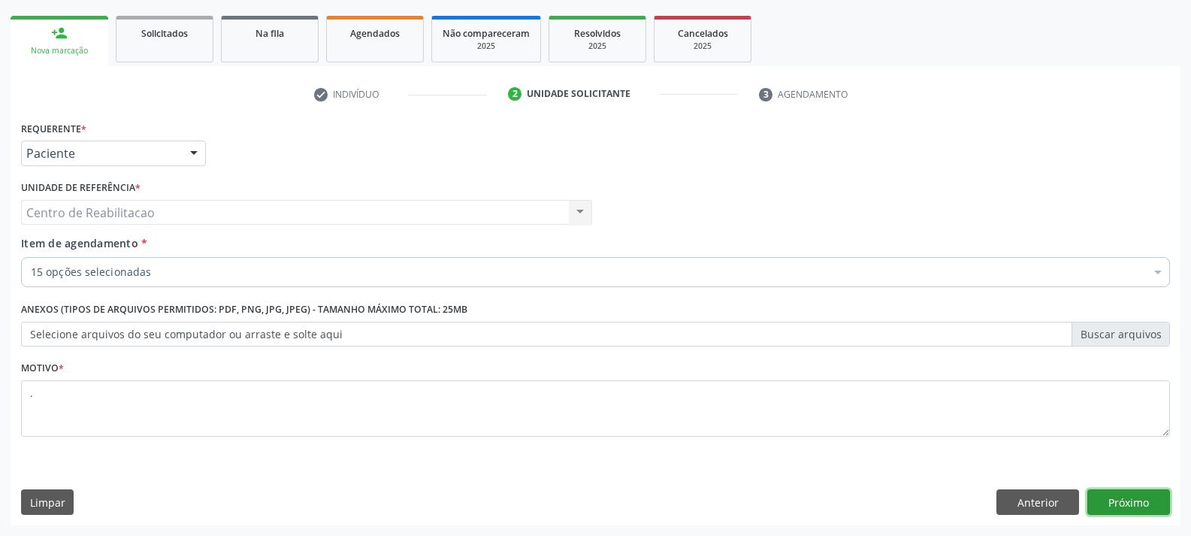
click at [1130, 506] on button "Próximo" at bounding box center [1128, 502] width 83 height 26
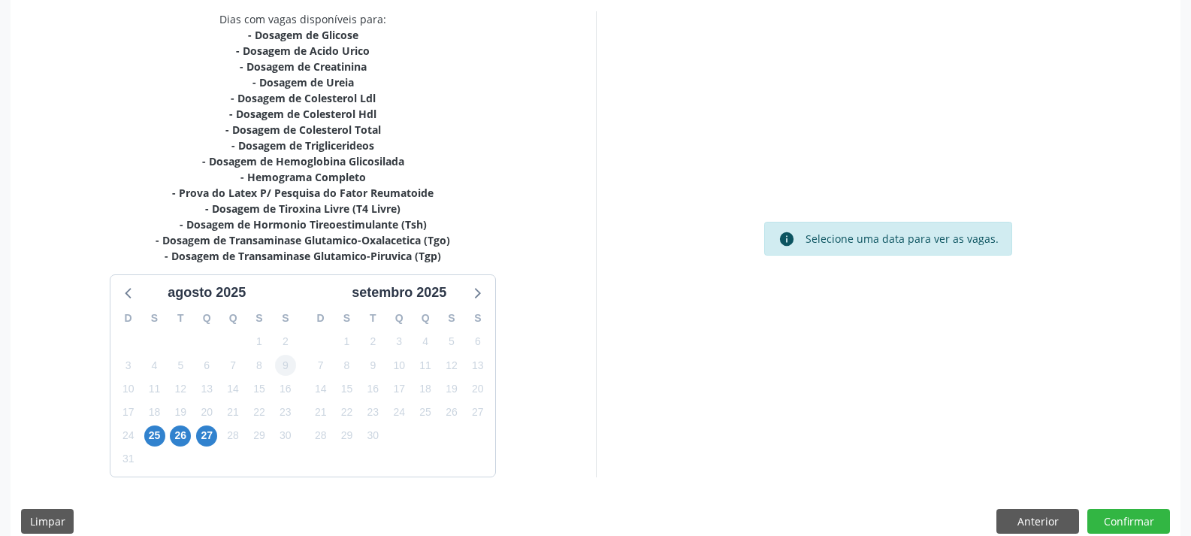
scroll to position [339, 0]
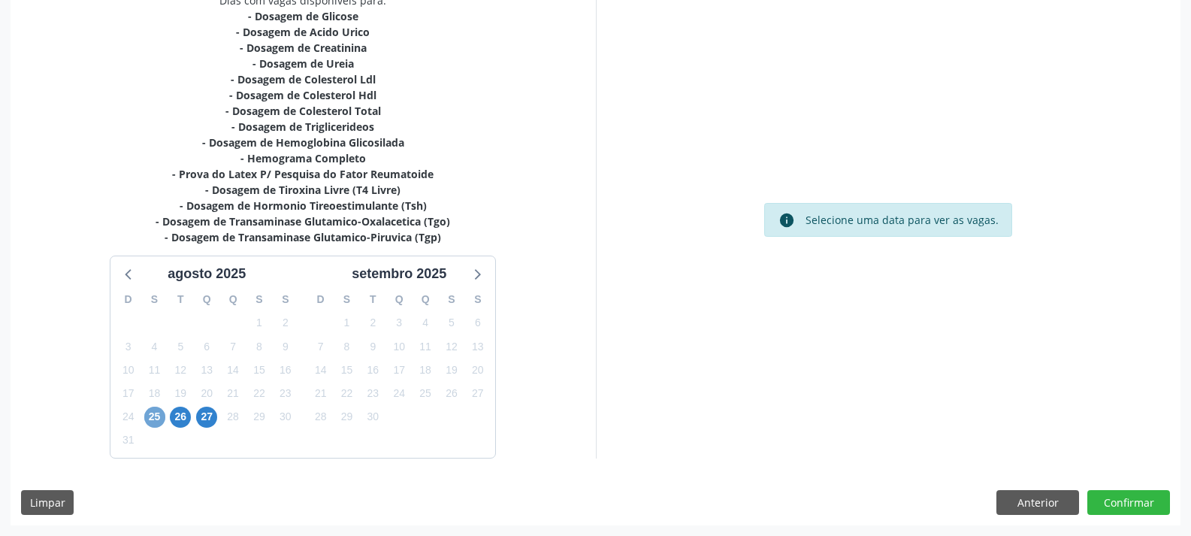
click at [150, 417] on span "25" at bounding box center [154, 417] width 21 height 21
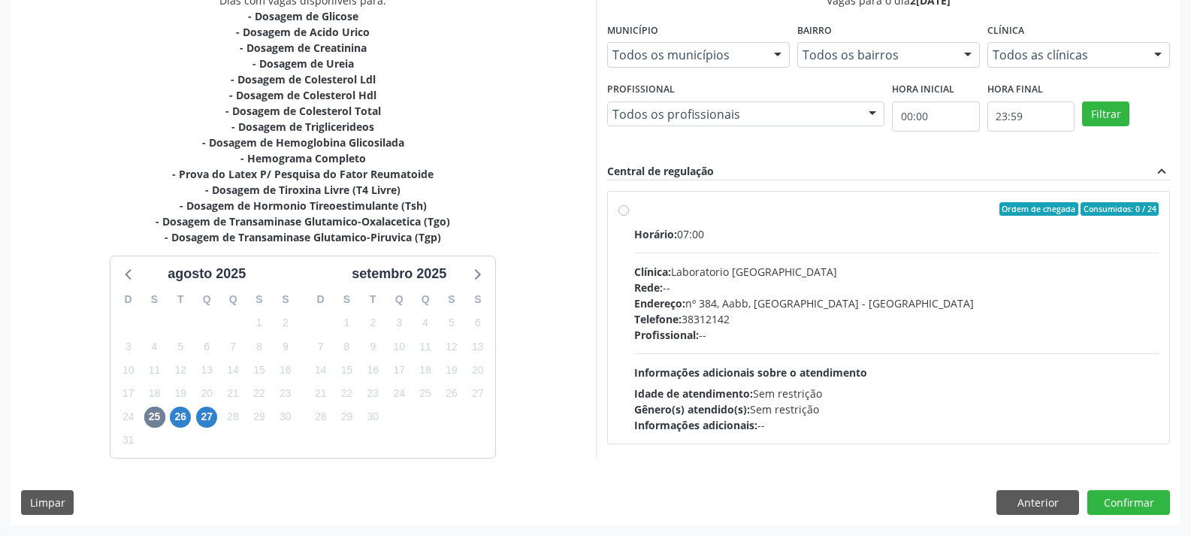
click at [725, 225] on label "Ordem de chegada Consumidos: 0 / 24 Horário: 07:00 Clínica: Laboratorio [GEOGRA…" at bounding box center [896, 317] width 525 height 231
click at [629, 216] on input "Ordem de chegada Consumidos: 0 / 24 Horário: 07:00 Clínica: Laboratorio [GEOGRA…" at bounding box center [624, 209] width 11 height 14
radio input "true"
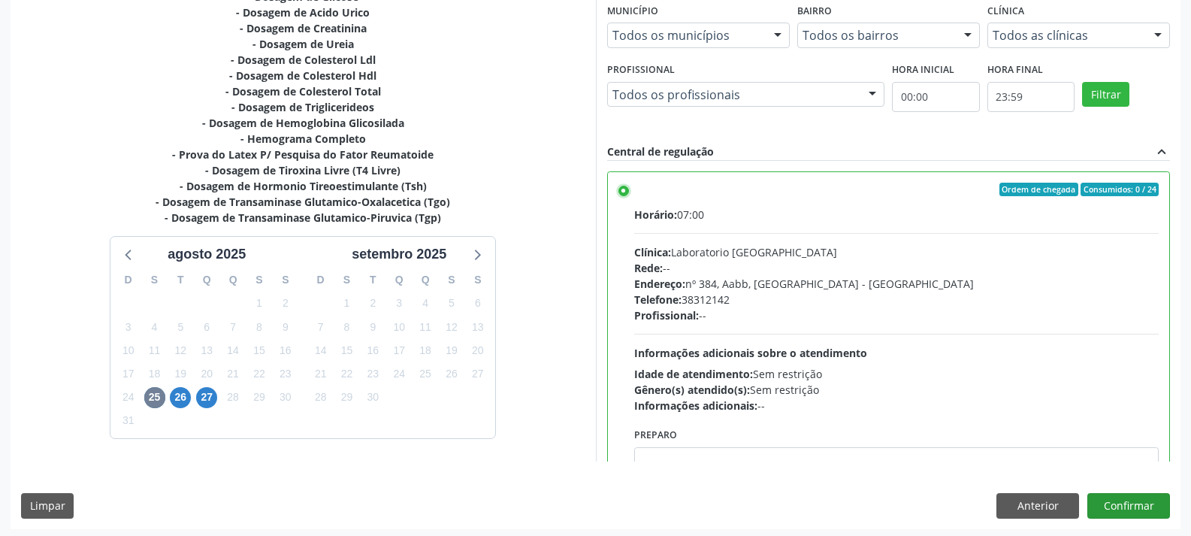
scroll to position [362, 0]
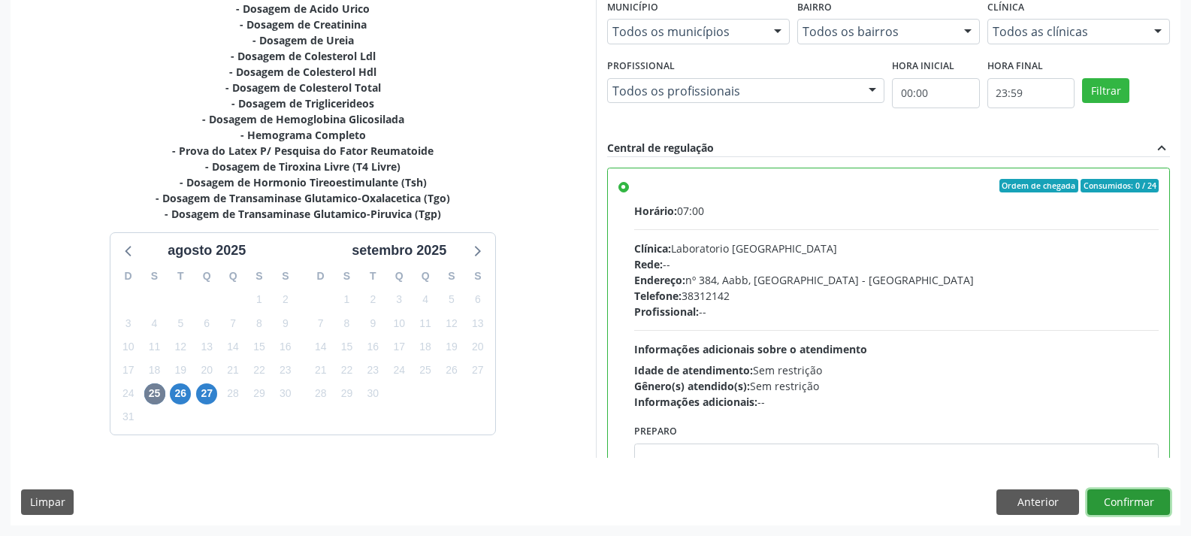
click at [1147, 507] on button "Confirmar" at bounding box center [1128, 502] width 83 height 26
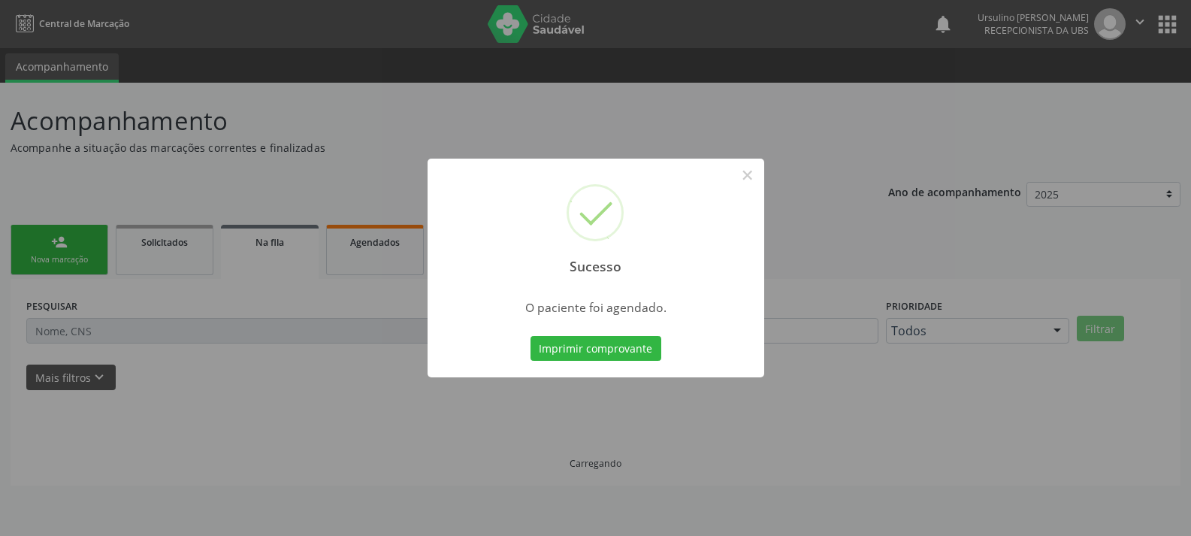
scroll to position [0, 0]
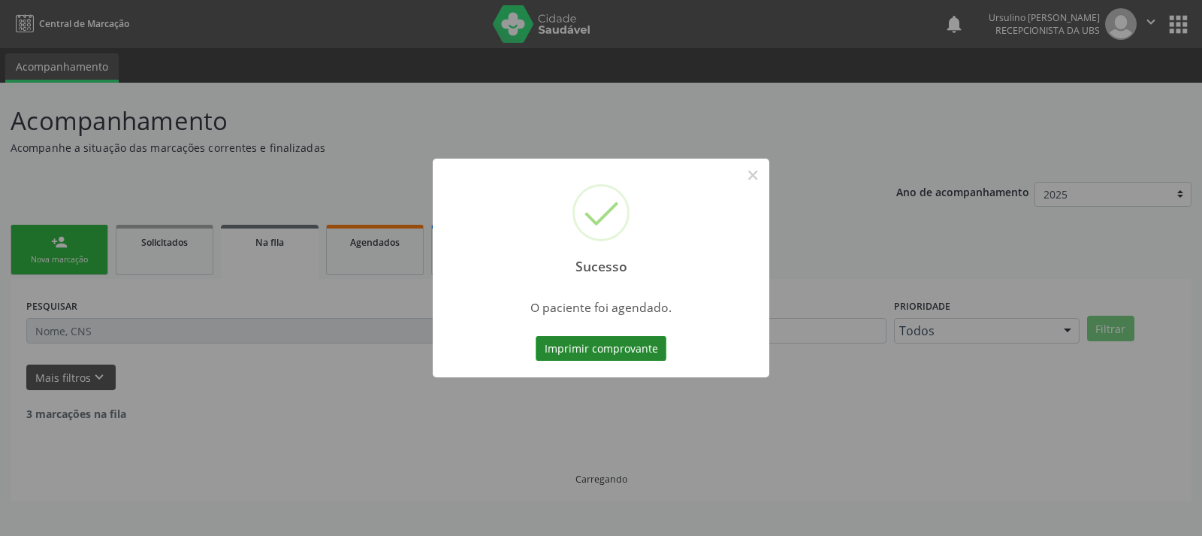
click at [636, 345] on button "Imprimir comprovante" at bounding box center [601, 349] width 131 height 26
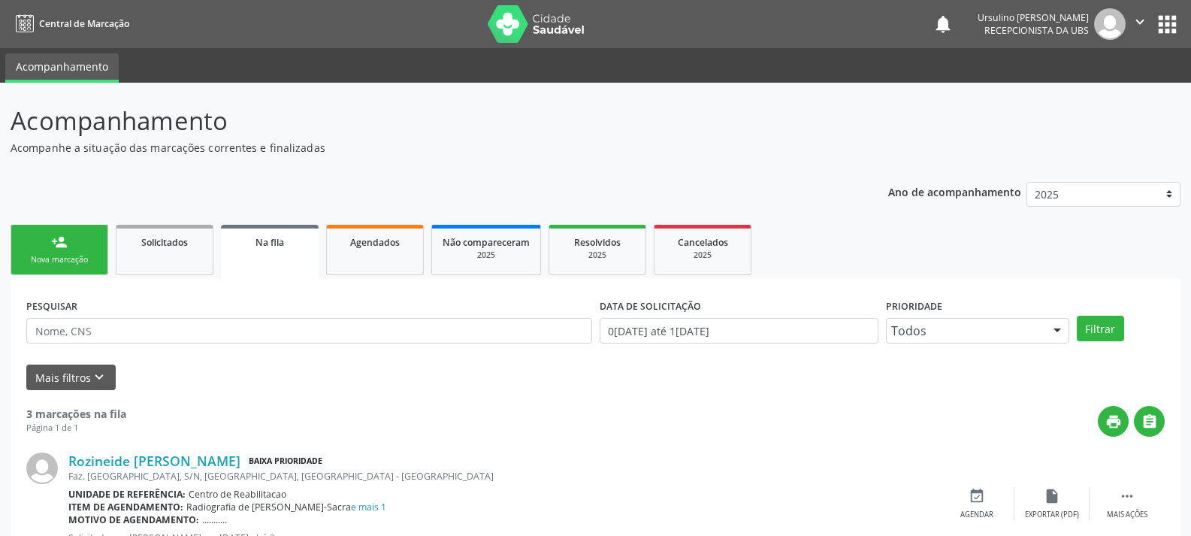
click at [933, 123] on header "Acompanhamento Acompanhe a situação das marcações correntes e finalizadas Relat…" at bounding box center [596, 128] width 1170 height 53
click at [584, 104] on p "Acompanhamento" at bounding box center [420, 121] width 819 height 38
click at [1171, 28] on button "apps" at bounding box center [1167, 24] width 26 height 26
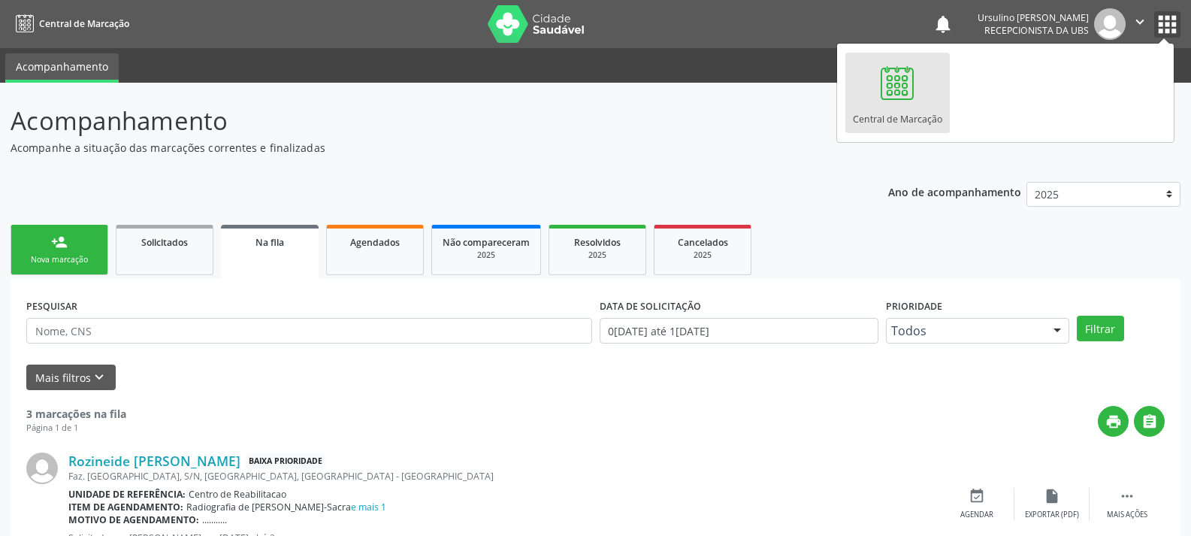
click at [1145, 25] on icon "" at bounding box center [1140, 22] width 17 height 17
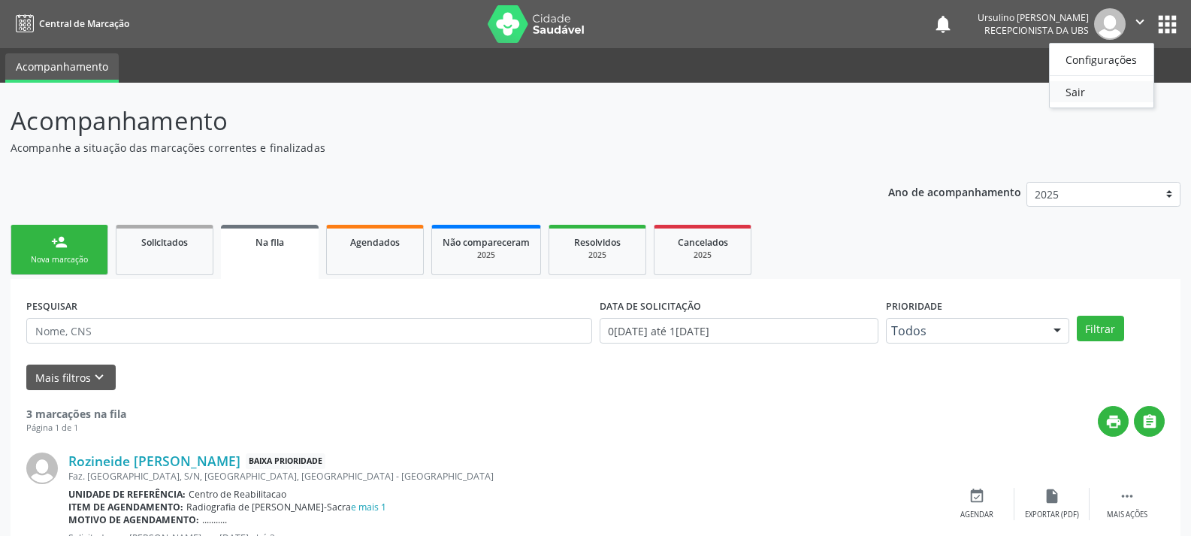
click at [1095, 92] on link "Sair" at bounding box center [1102, 91] width 104 height 21
